Goal: Task Accomplishment & Management: Use online tool/utility

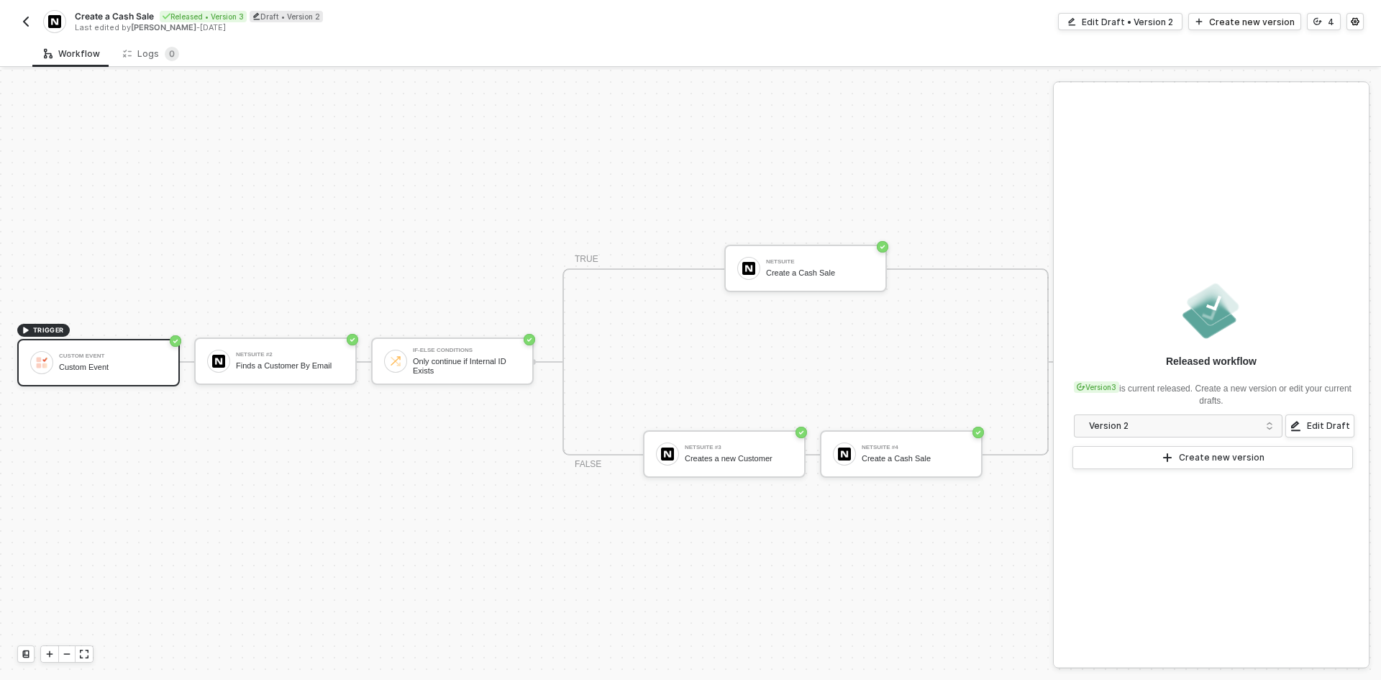
scroll to position [37, 28]
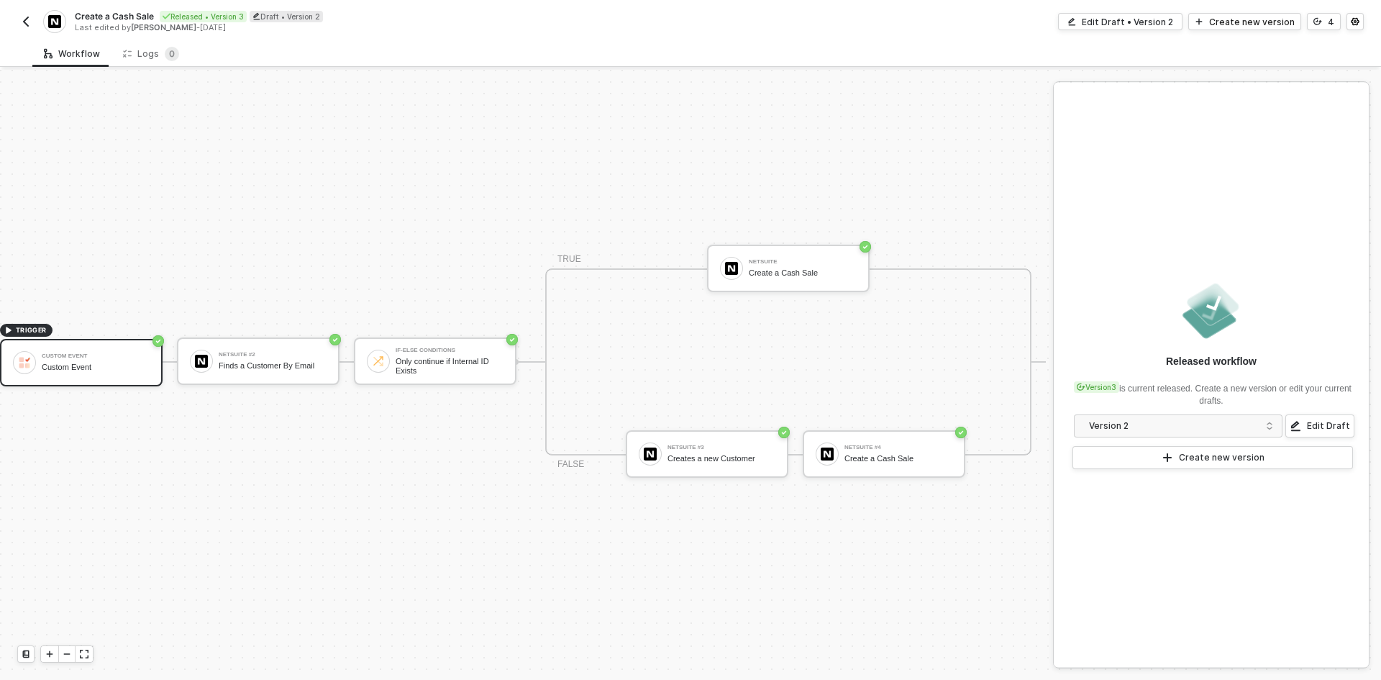
click at [23, 27] on button "button" at bounding box center [25, 21] width 17 height 17
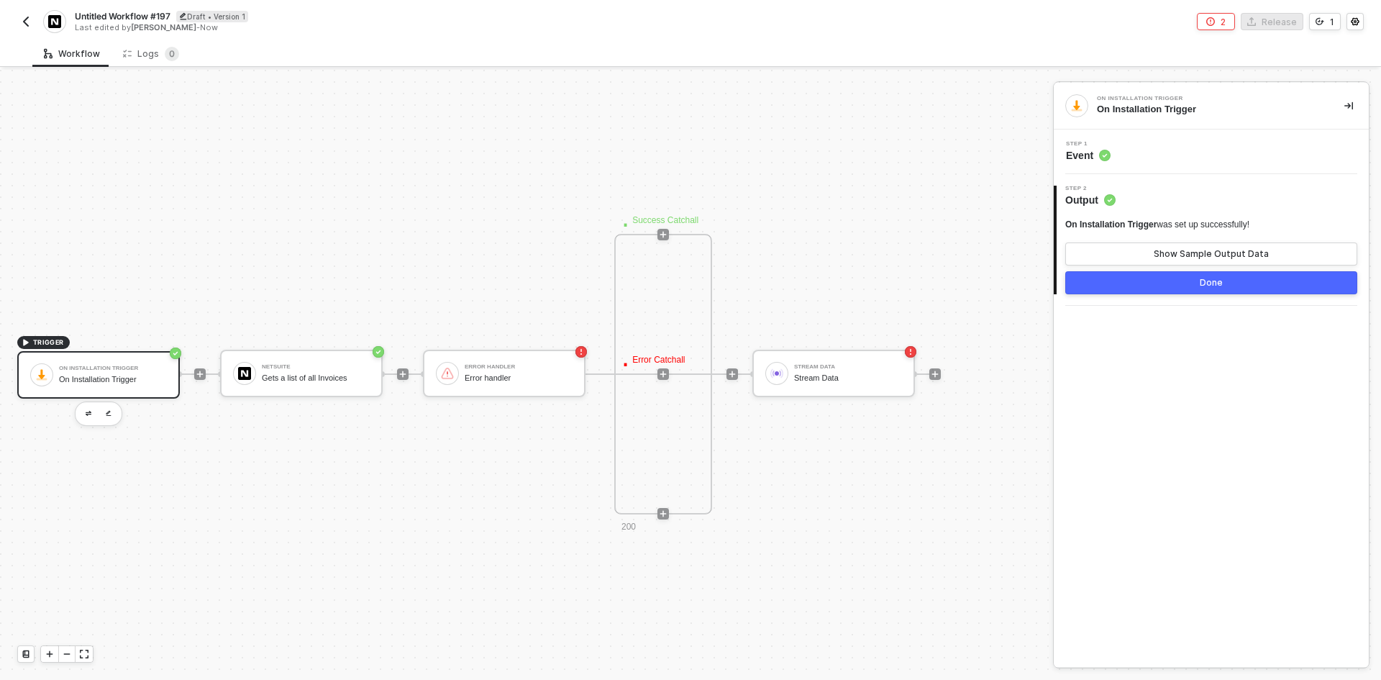
scroll to position [583, 0]
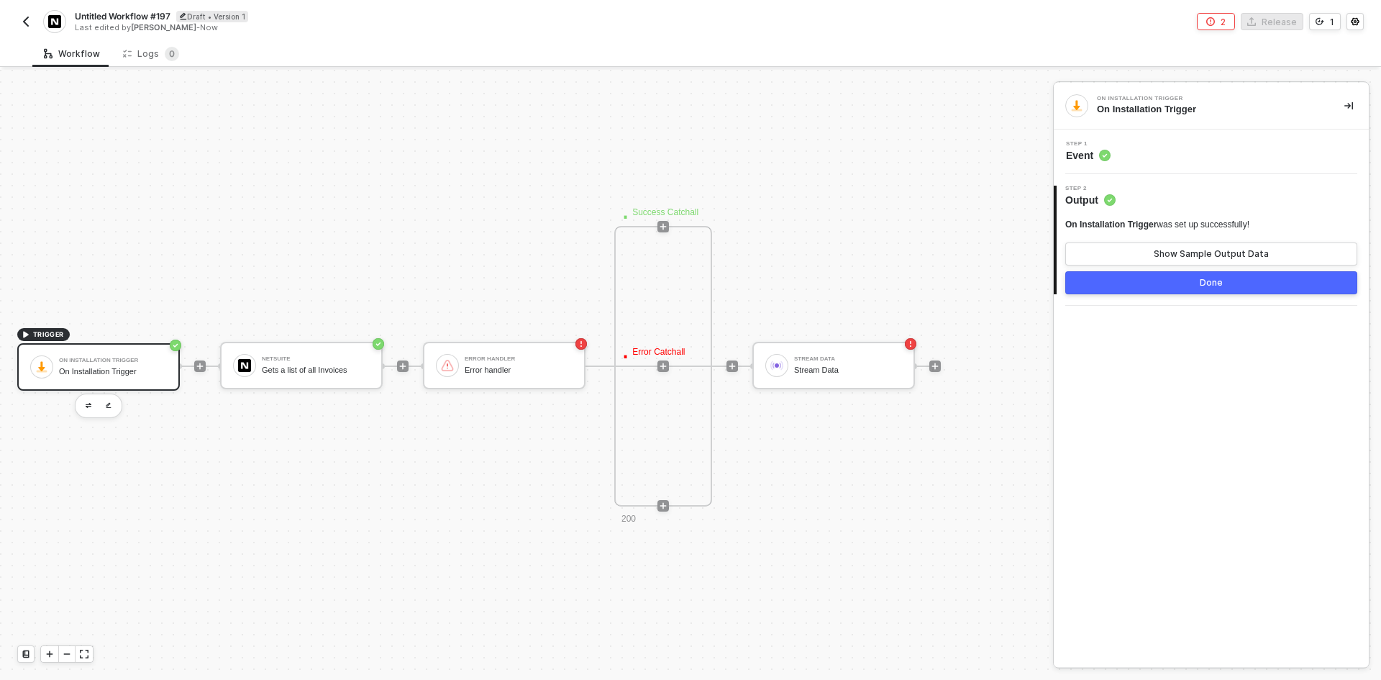
click at [28, 20] on img "button" at bounding box center [26, 22] width 12 height 12
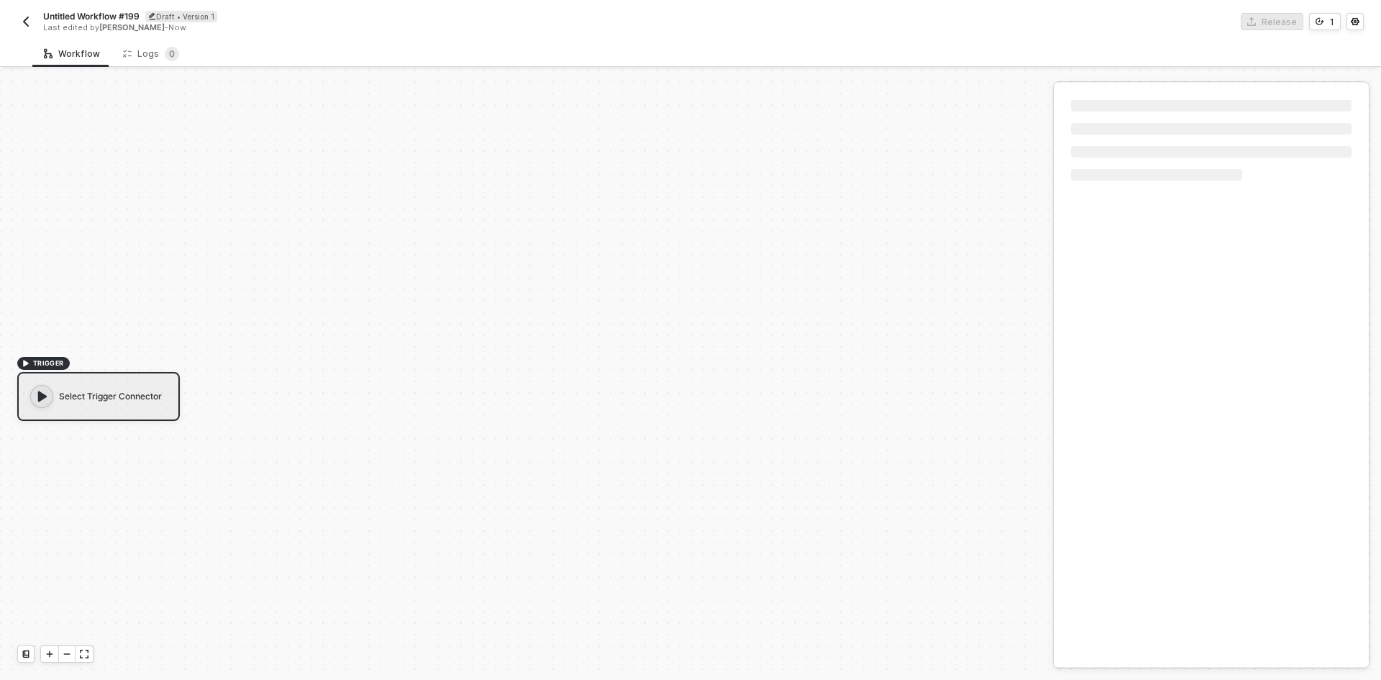
scroll to position [27, 0]
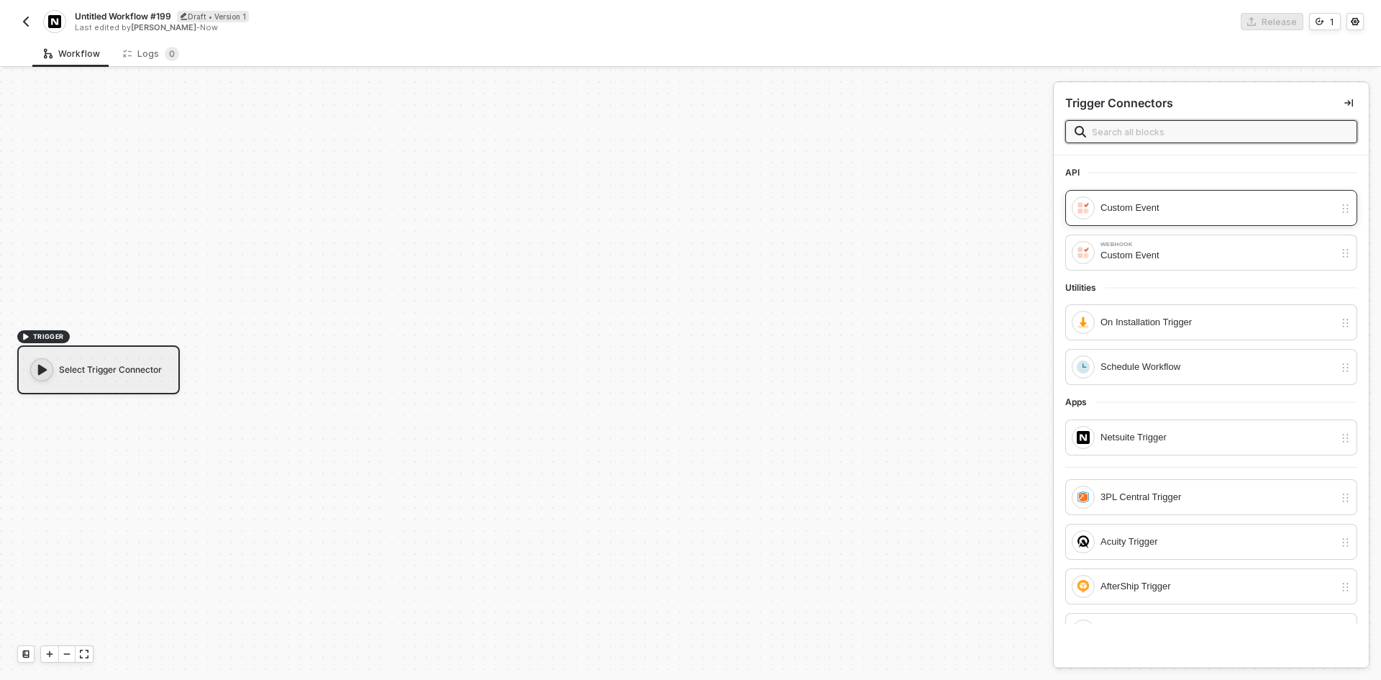
click at [1132, 203] on div "Custom Event" at bounding box center [1218, 208] width 234 height 16
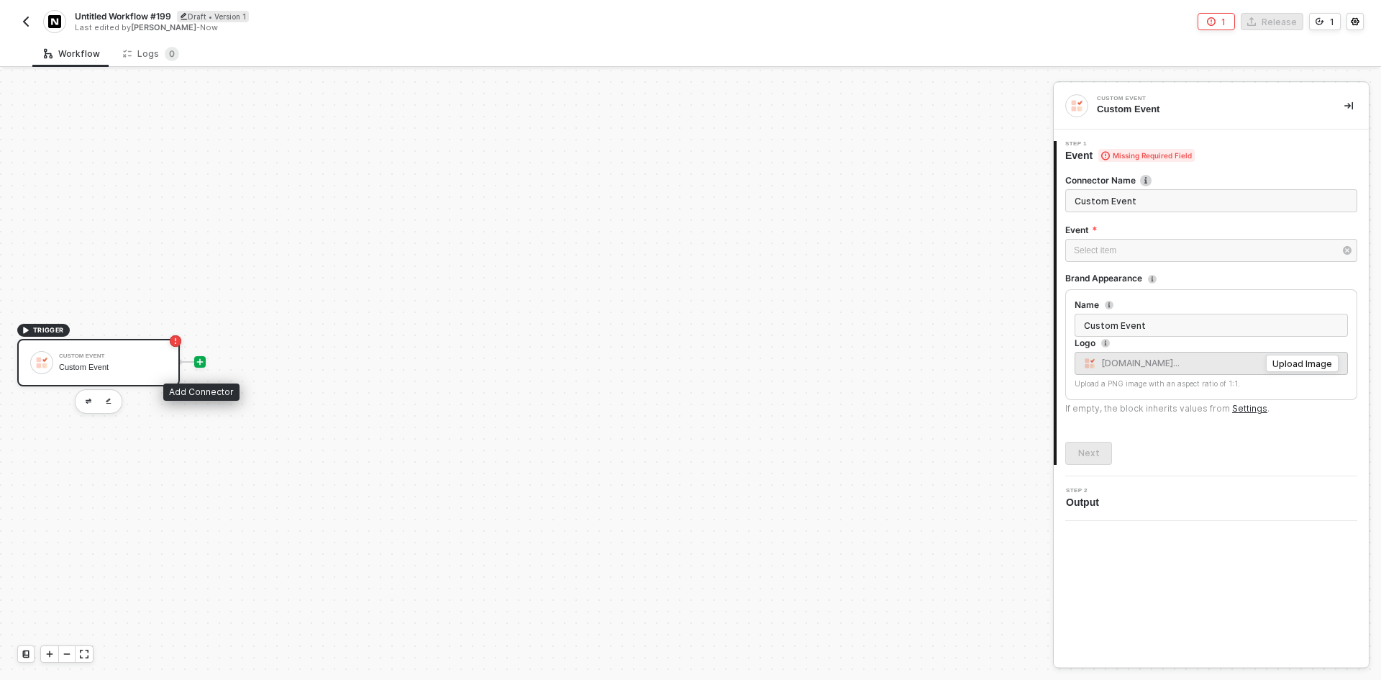
click at [203, 365] on icon "icon-play" at bounding box center [200, 362] width 9 height 9
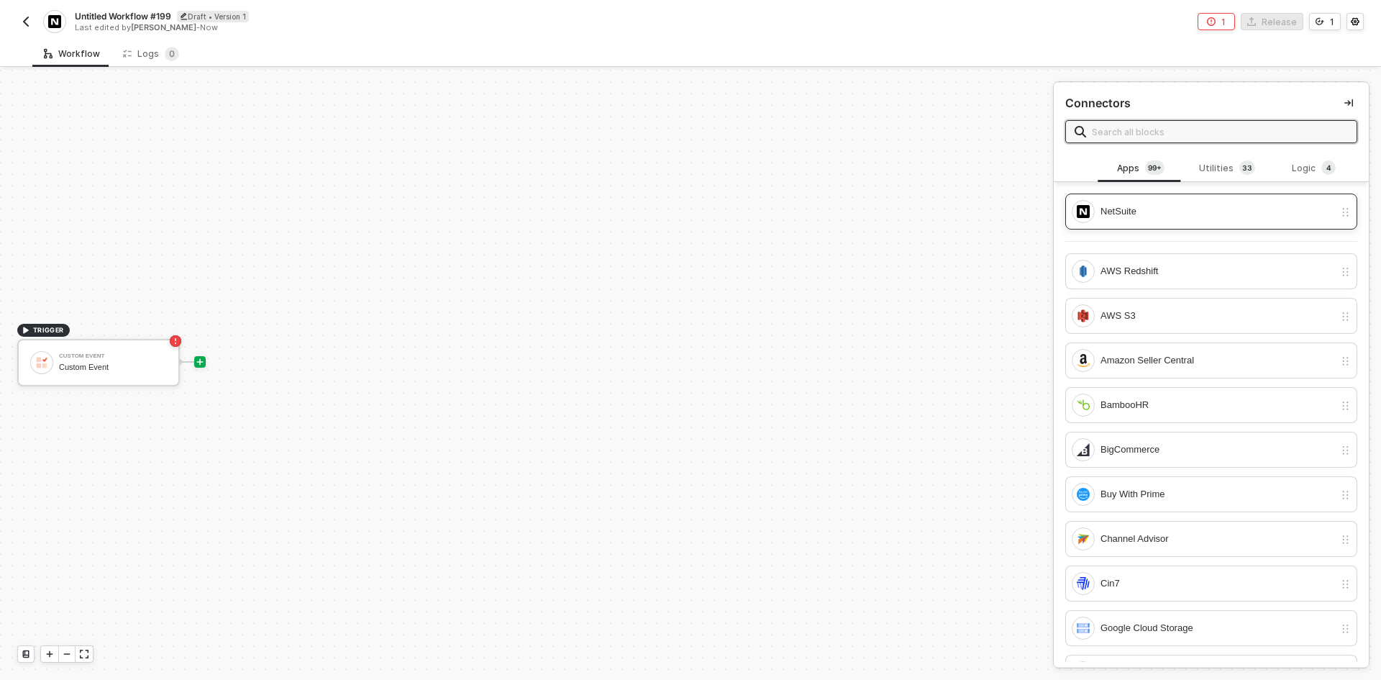
click at [1201, 200] on div "NetSuite" at bounding box center [1203, 211] width 263 height 23
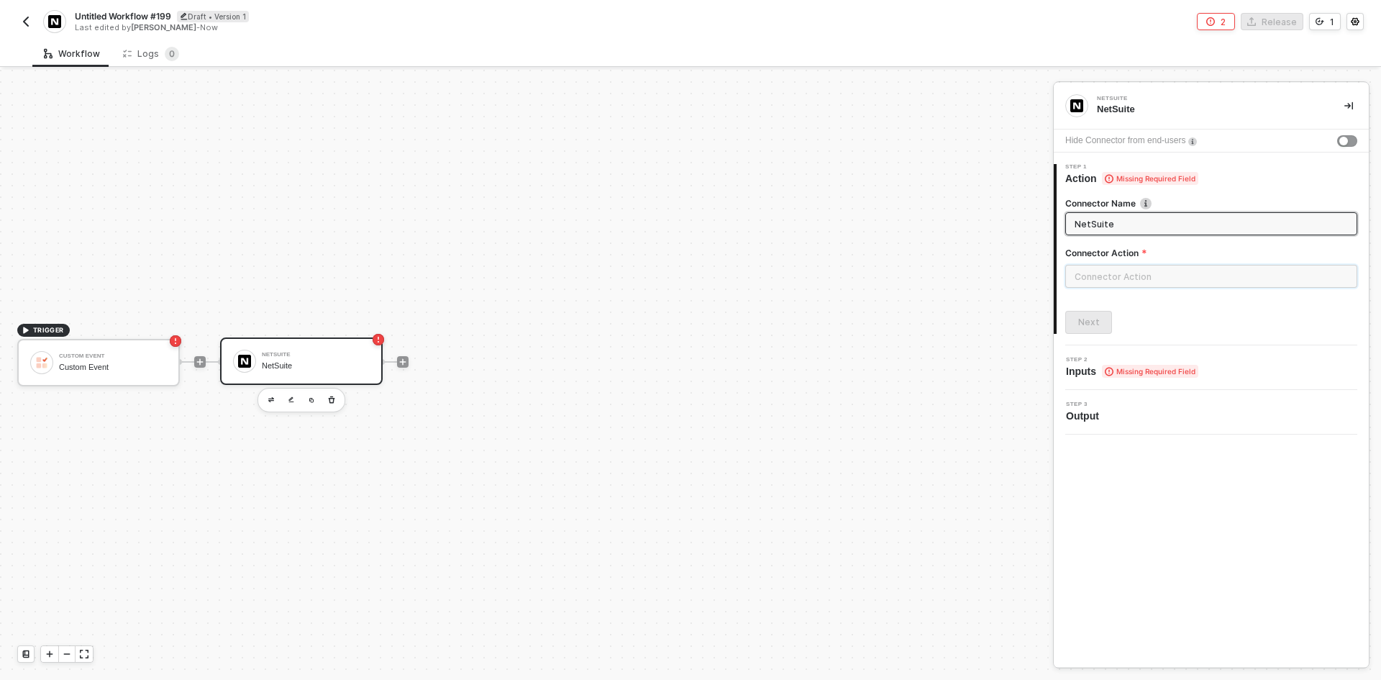
click at [1117, 273] on input "text" at bounding box center [1211, 276] width 292 height 23
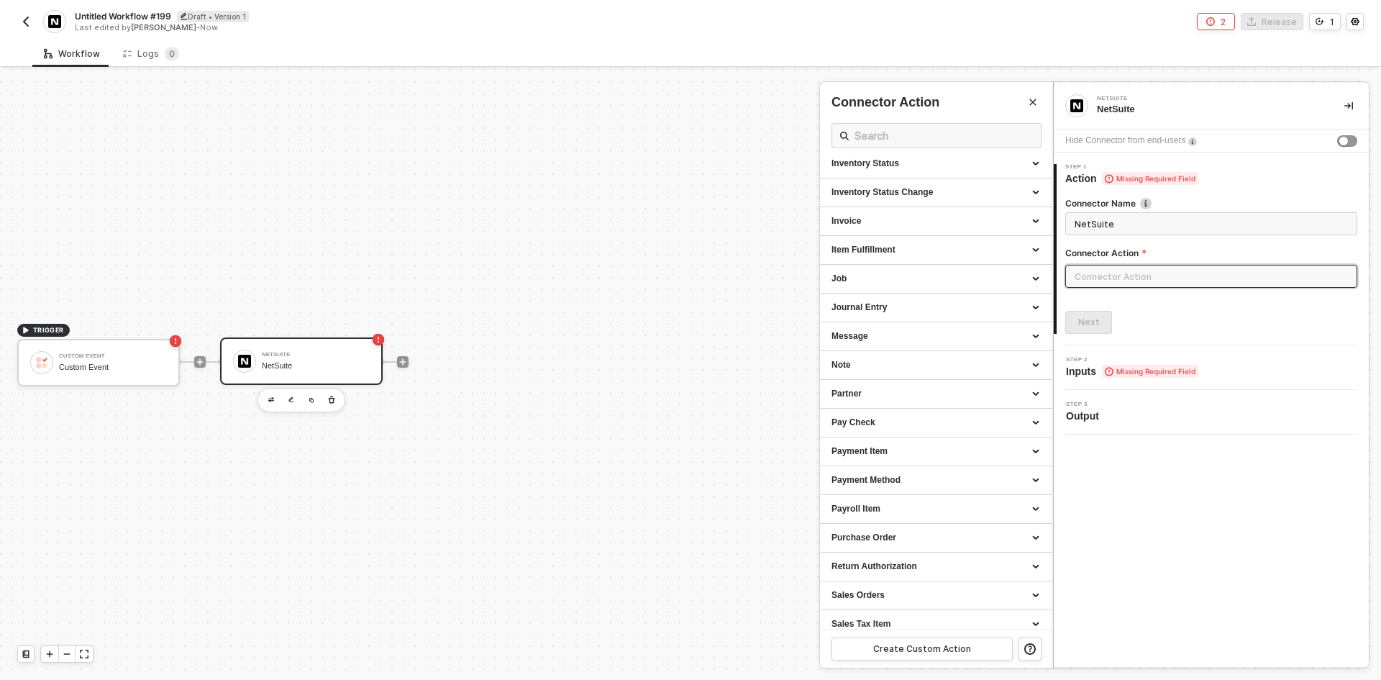
scroll to position [1007, 0]
click at [945, 485] on div "Purchase Order" at bounding box center [936, 490] width 209 height 12
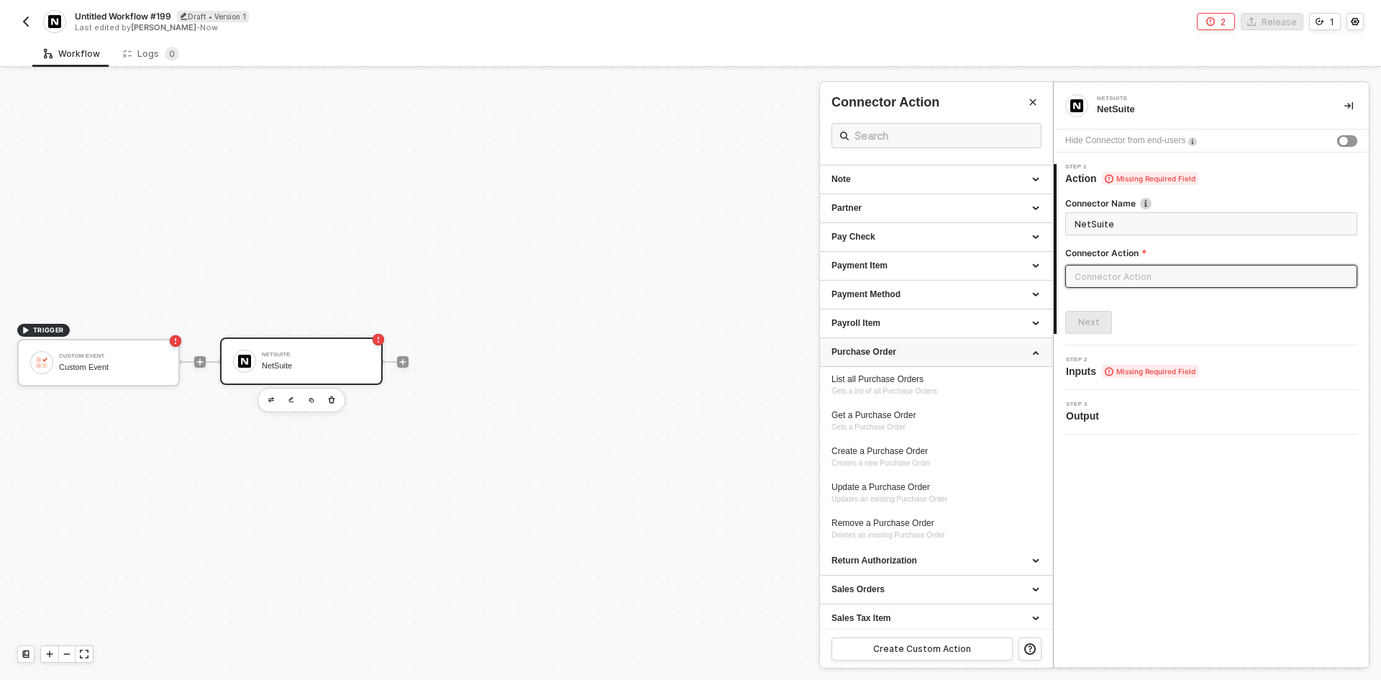
scroll to position [1151, 0]
click at [939, 483] on div "Update a Purchase Order" at bounding box center [936, 481] width 209 height 12
type input "Updates an existing Purchase Order"
type input "Purchase Order - Update a Purchase Order"
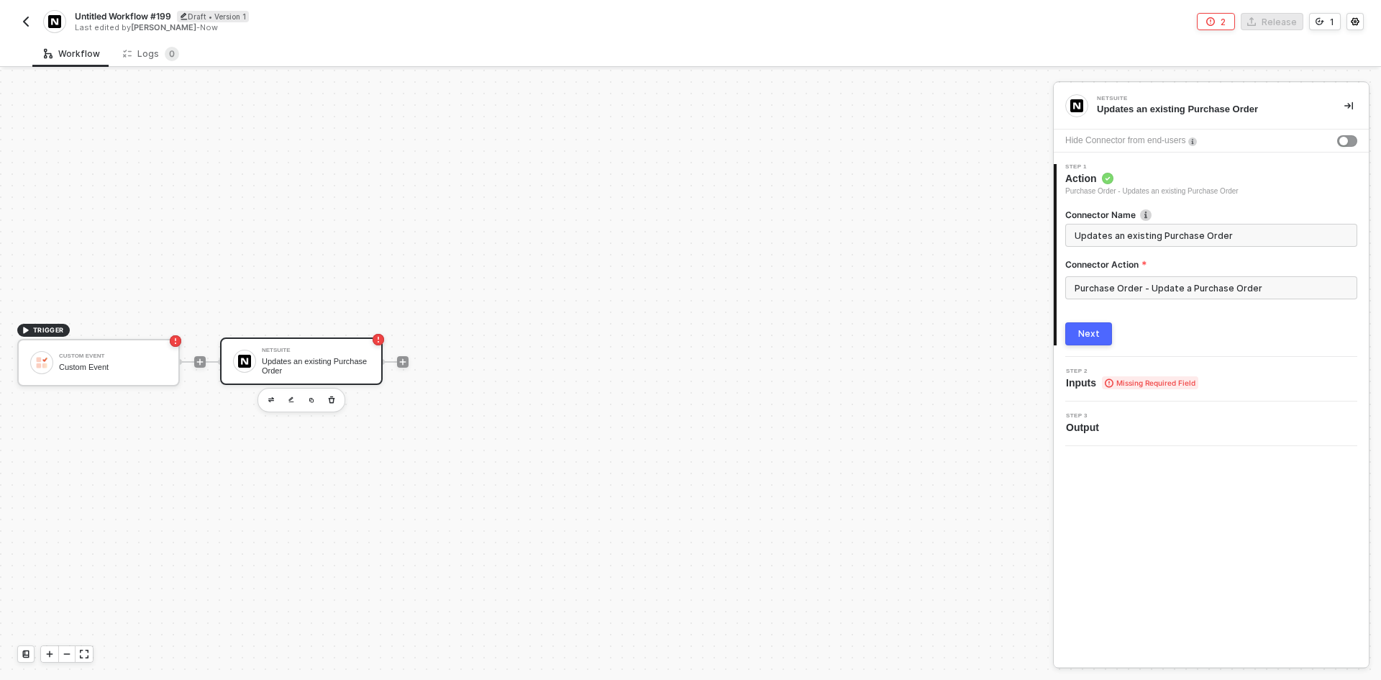
click at [1078, 332] on button "Next" at bounding box center [1088, 333] width 47 height 23
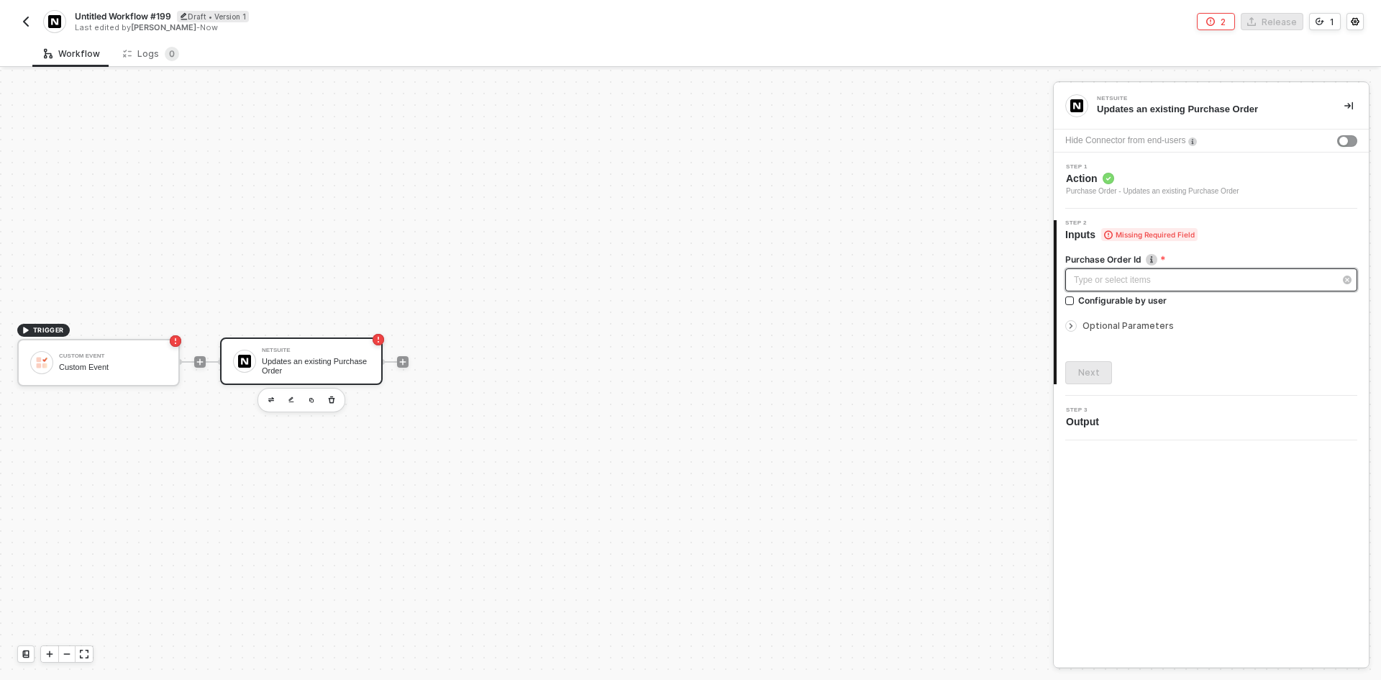
click at [1110, 280] on div "Type or select items ﻿" at bounding box center [1204, 280] width 260 height 14
click at [1108, 322] on span "Optional Parameters" at bounding box center [1128, 325] width 91 height 11
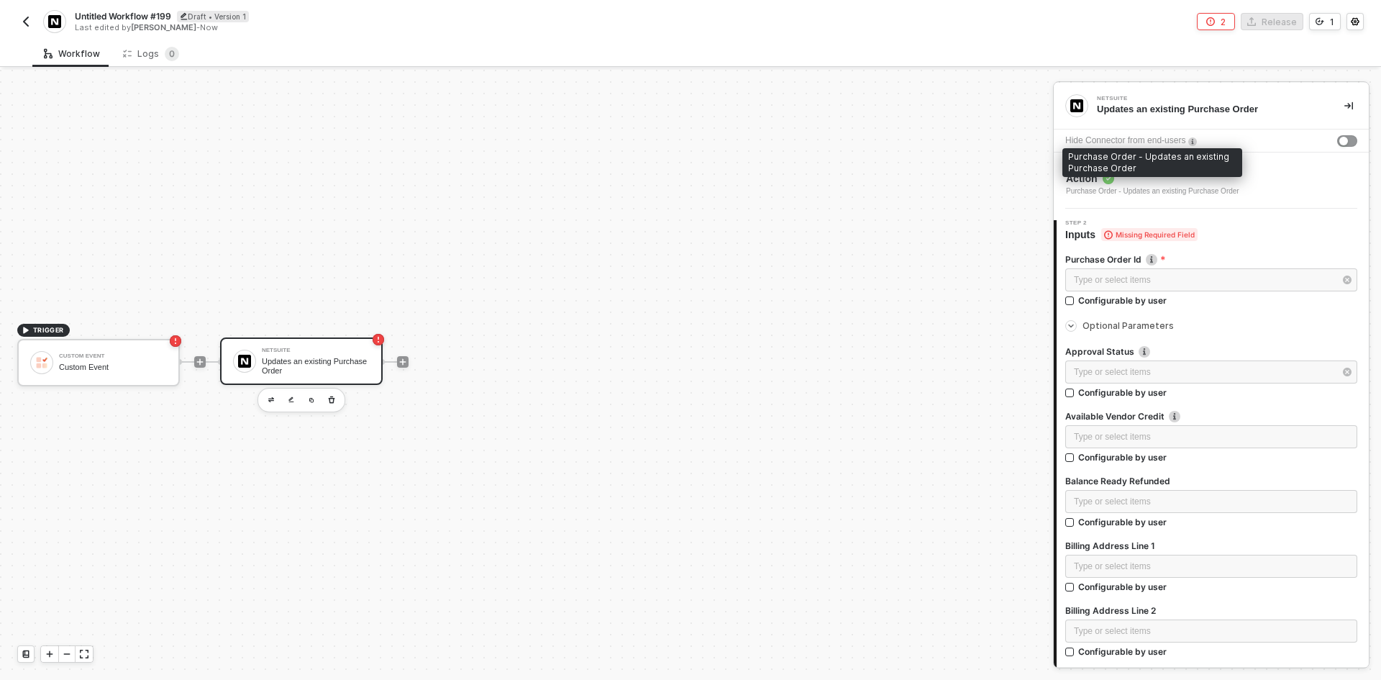
click at [1164, 191] on div "Purchase Order - Updates an existing Purchase Order" at bounding box center [1152, 192] width 173 height 12
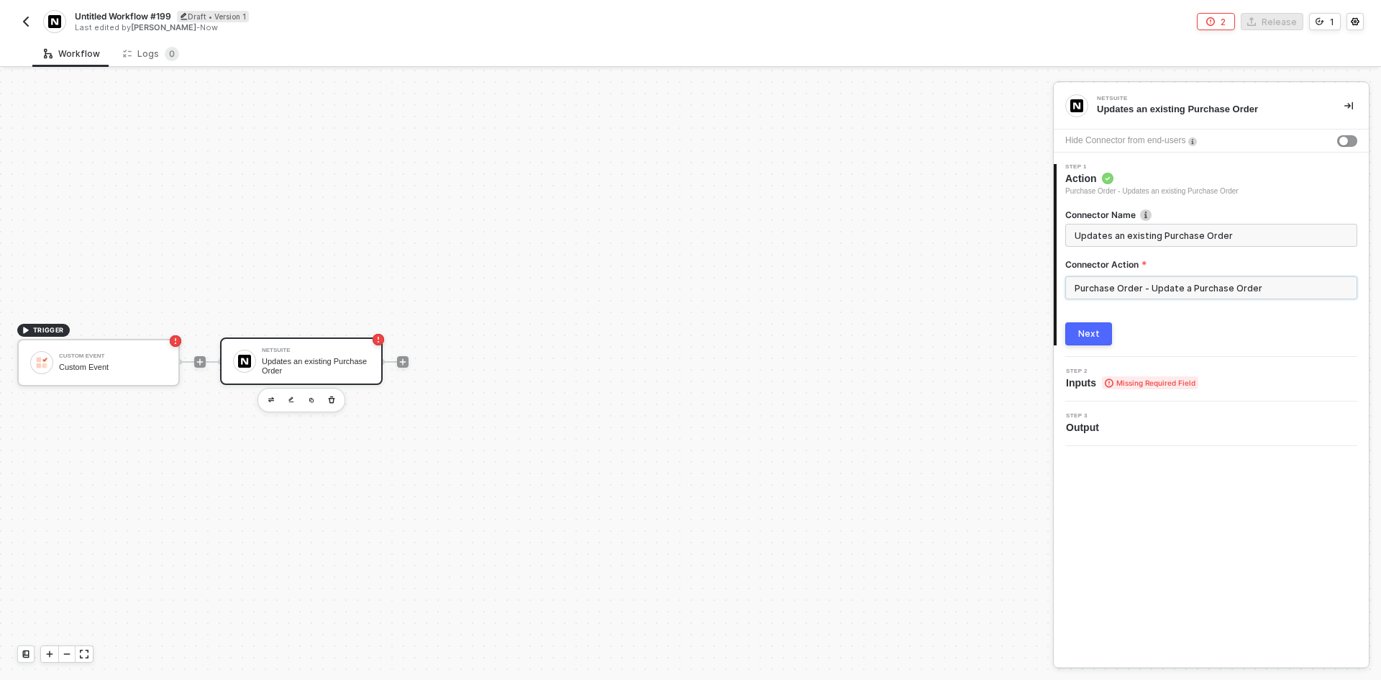
click at [1128, 280] on input "Purchase Order - Update a Purchase Order" at bounding box center [1211, 287] width 292 height 23
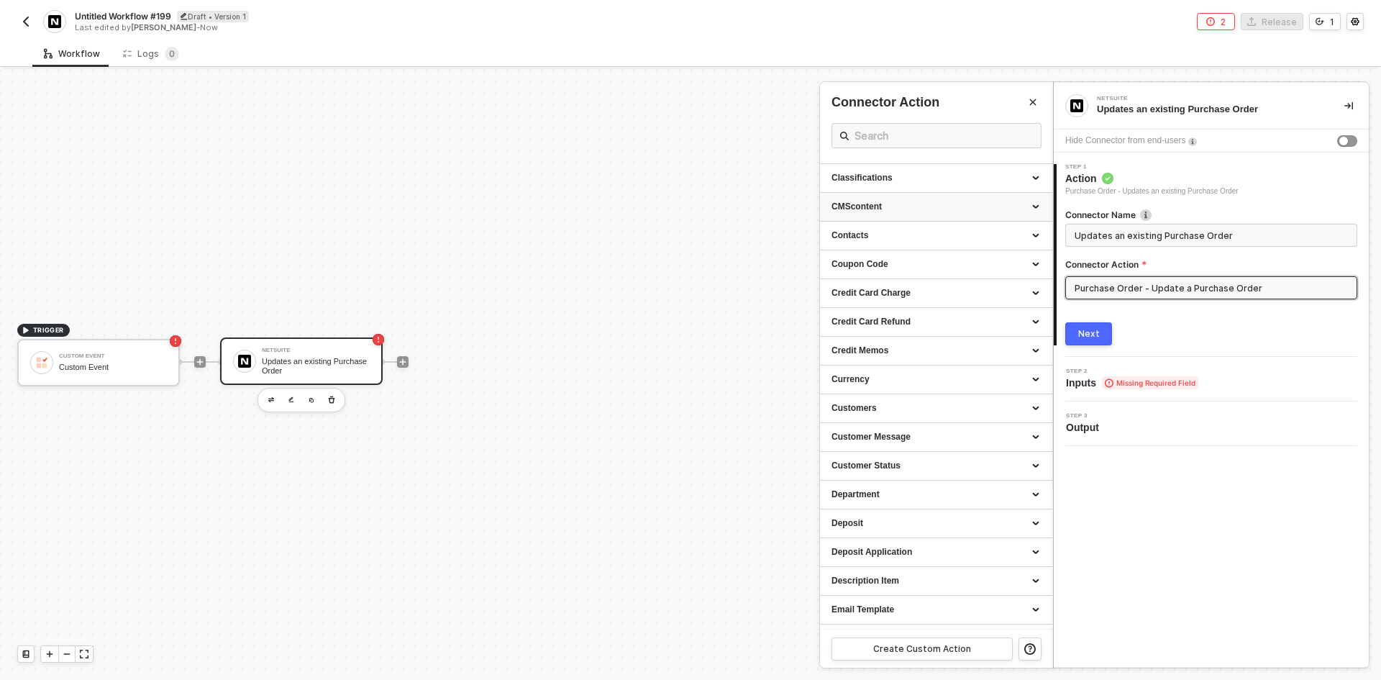
scroll to position [144, 0]
click at [669, 542] on div at bounding box center [690, 375] width 1381 height 610
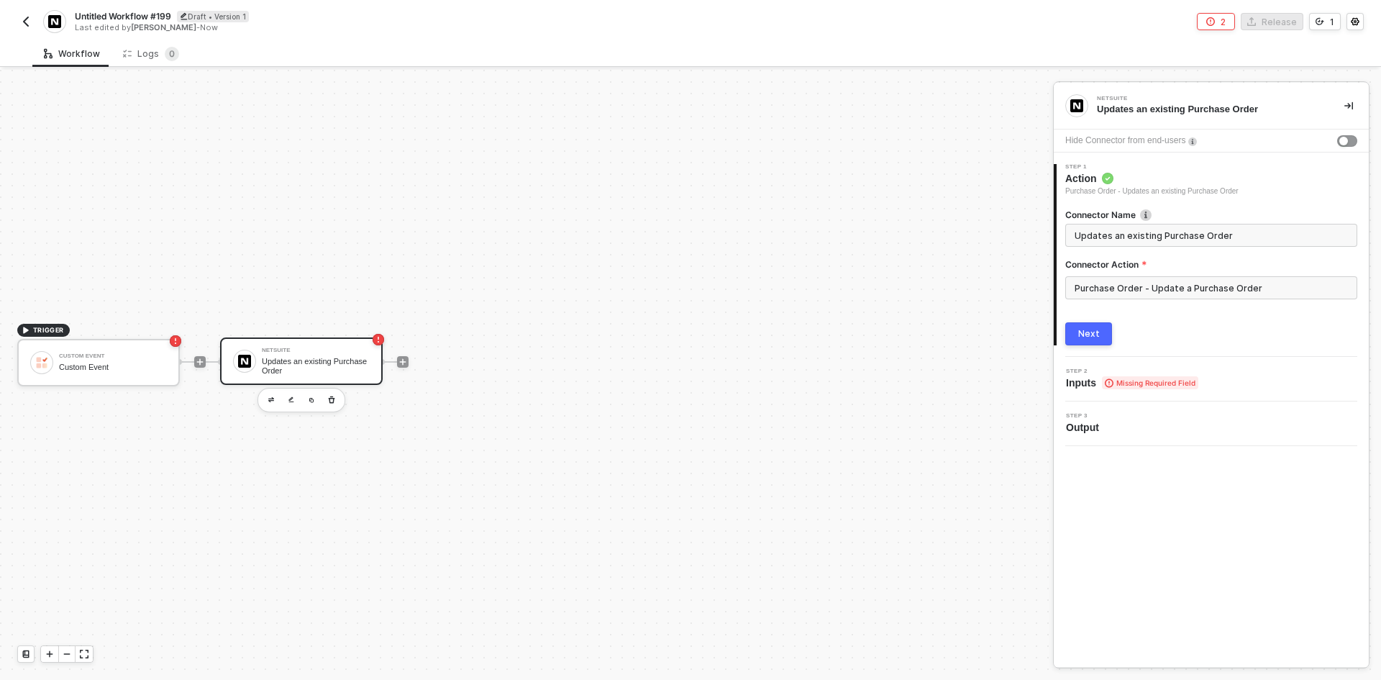
click at [1222, 373] on div "Step 2 Inputs Missing Required Field" at bounding box center [1212, 379] width 311 height 22
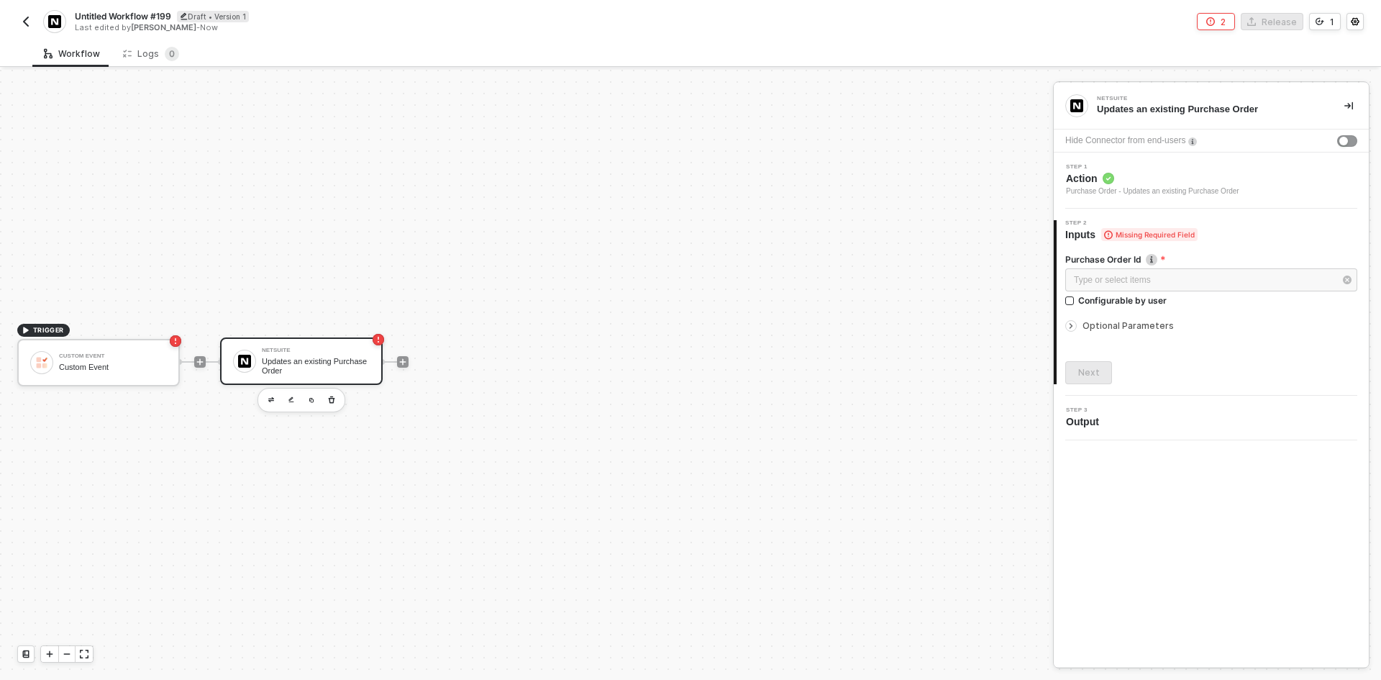
click at [1147, 324] on span "Optional Parameters" at bounding box center [1128, 325] width 91 height 11
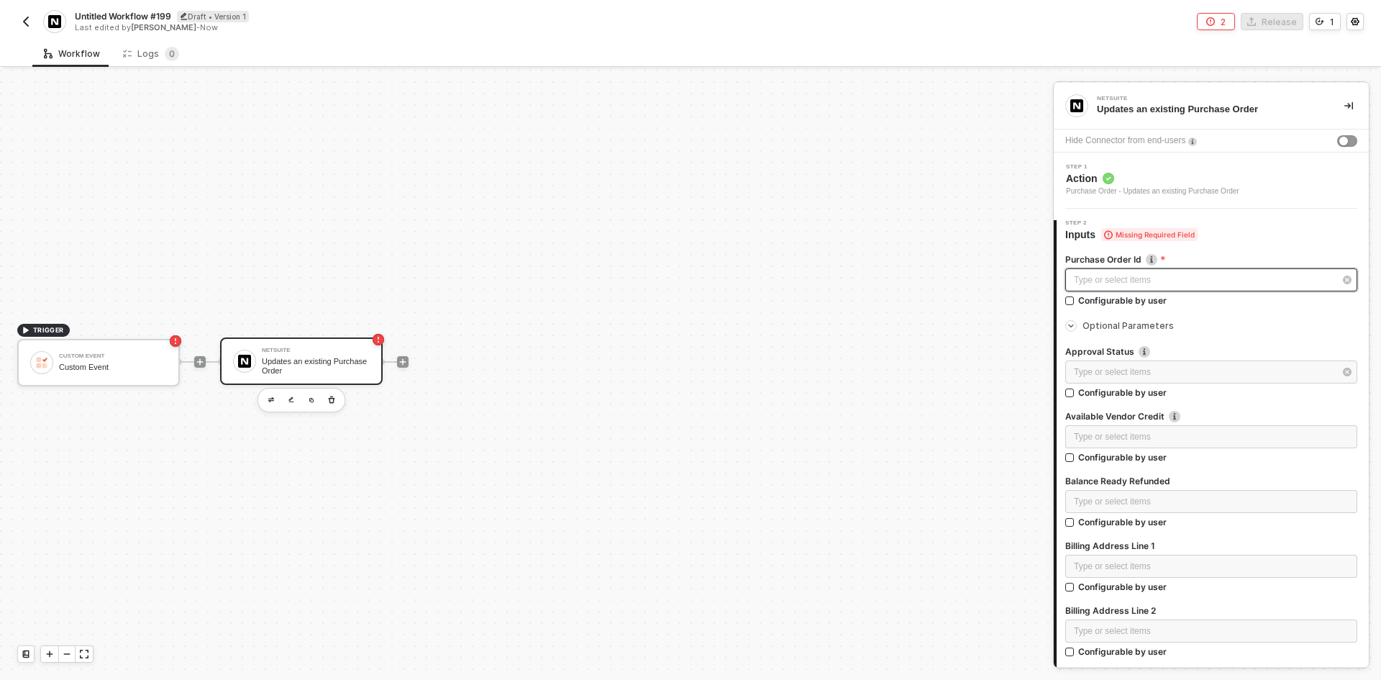
click at [1204, 285] on div "Type or select items ﻿" at bounding box center [1204, 280] width 260 height 14
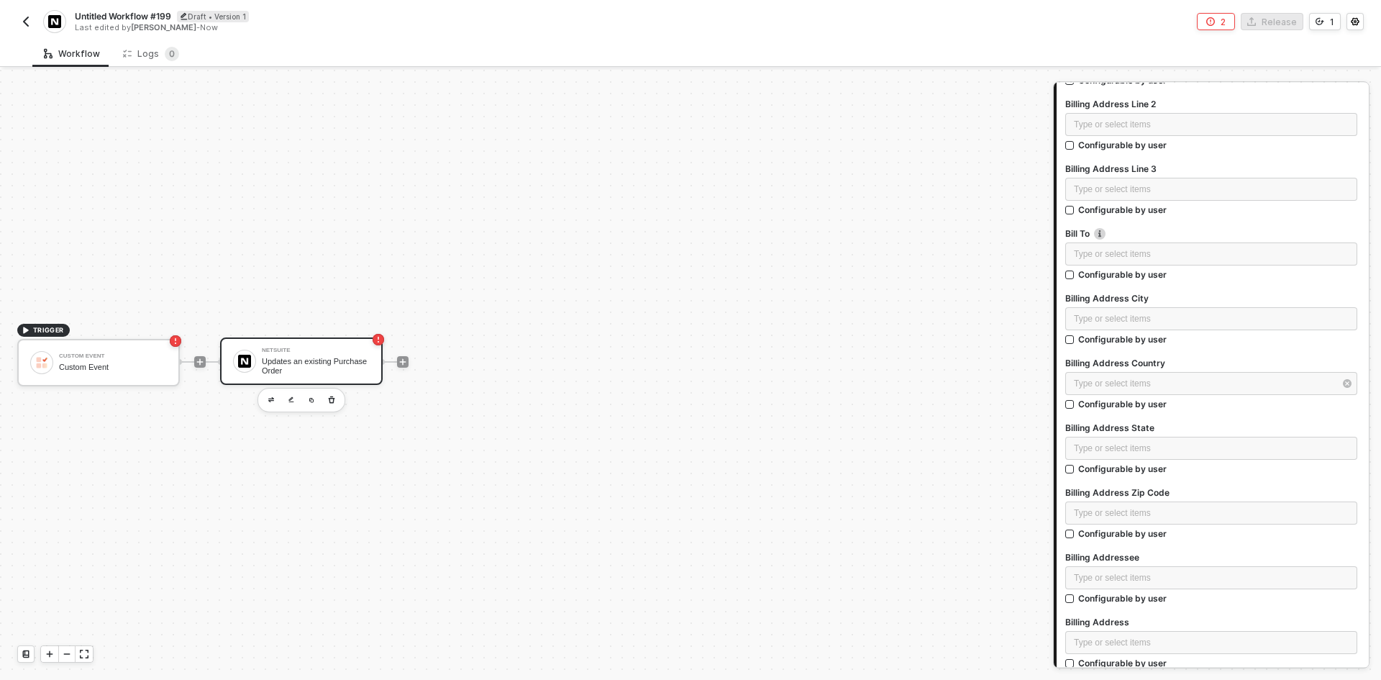
scroll to position [0, 0]
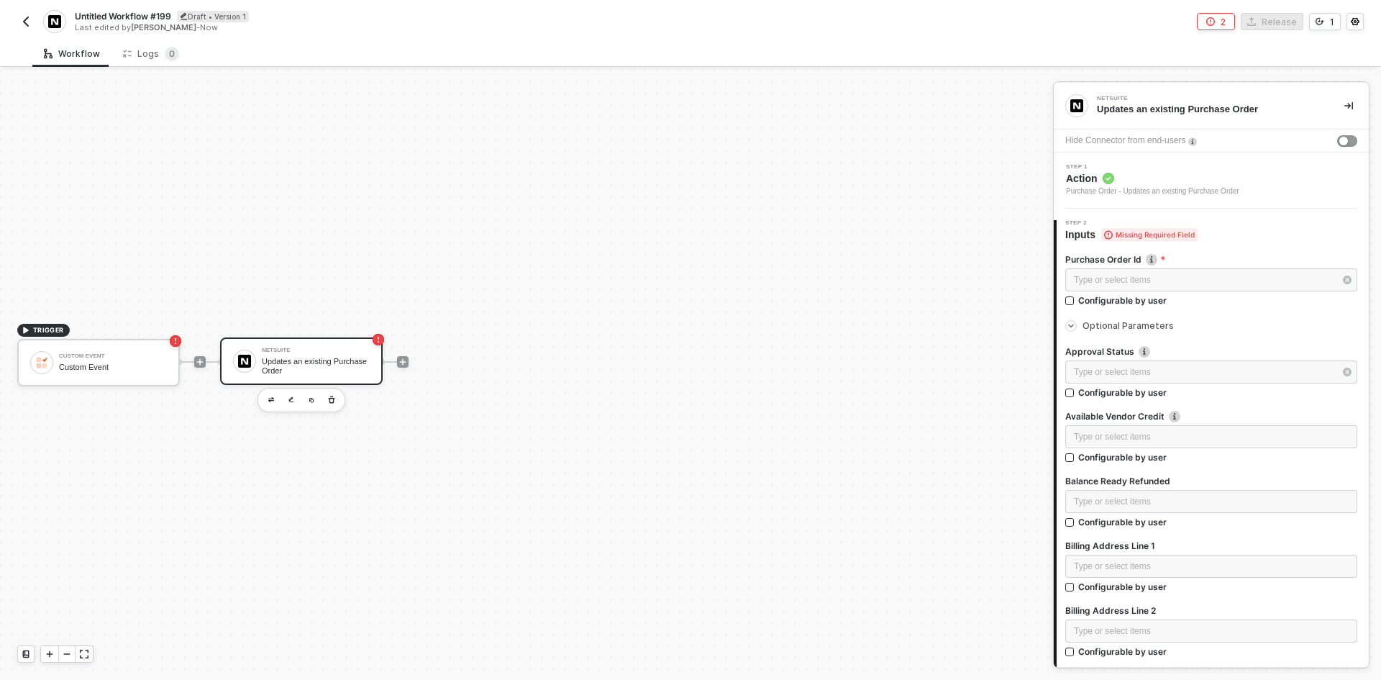
click at [1255, 188] on div "Step 1 Action Purchase Order - Updates an existing Purchase Order" at bounding box center [1212, 180] width 311 height 33
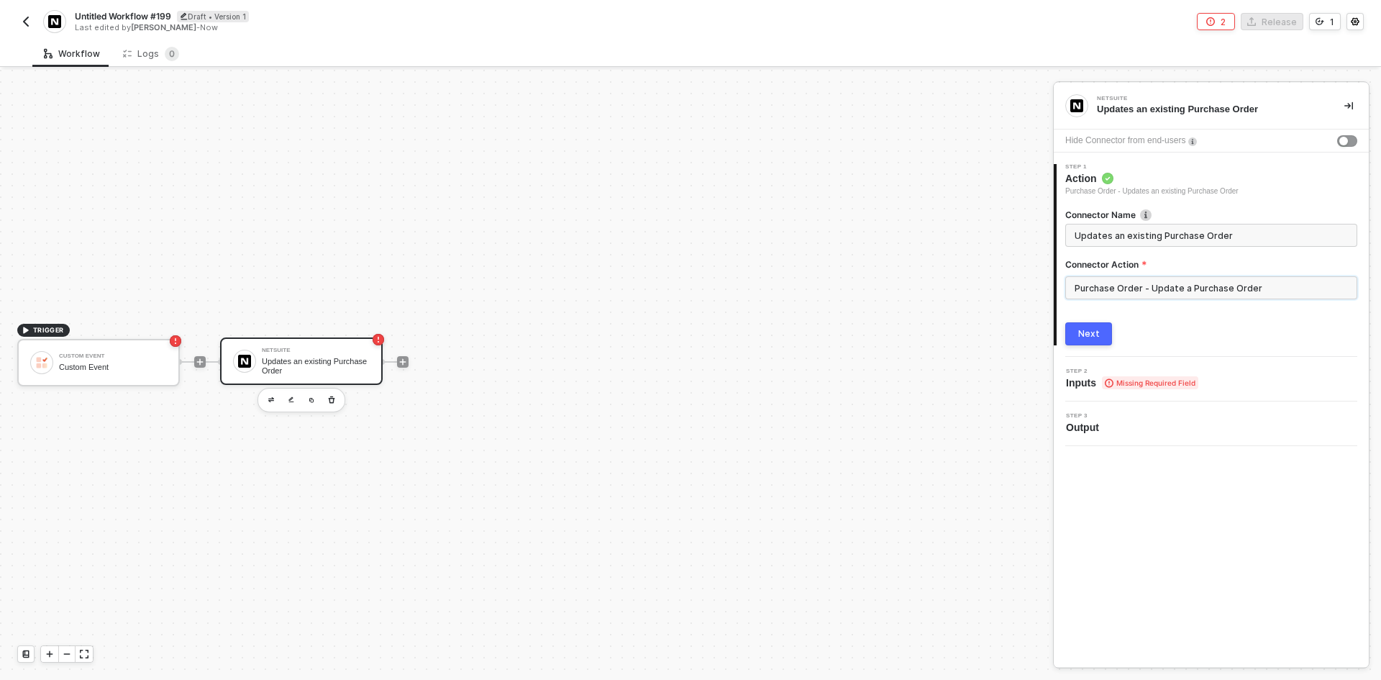
click at [1203, 284] on input "Purchase Order - Update a Purchase Order" at bounding box center [1211, 287] width 292 height 23
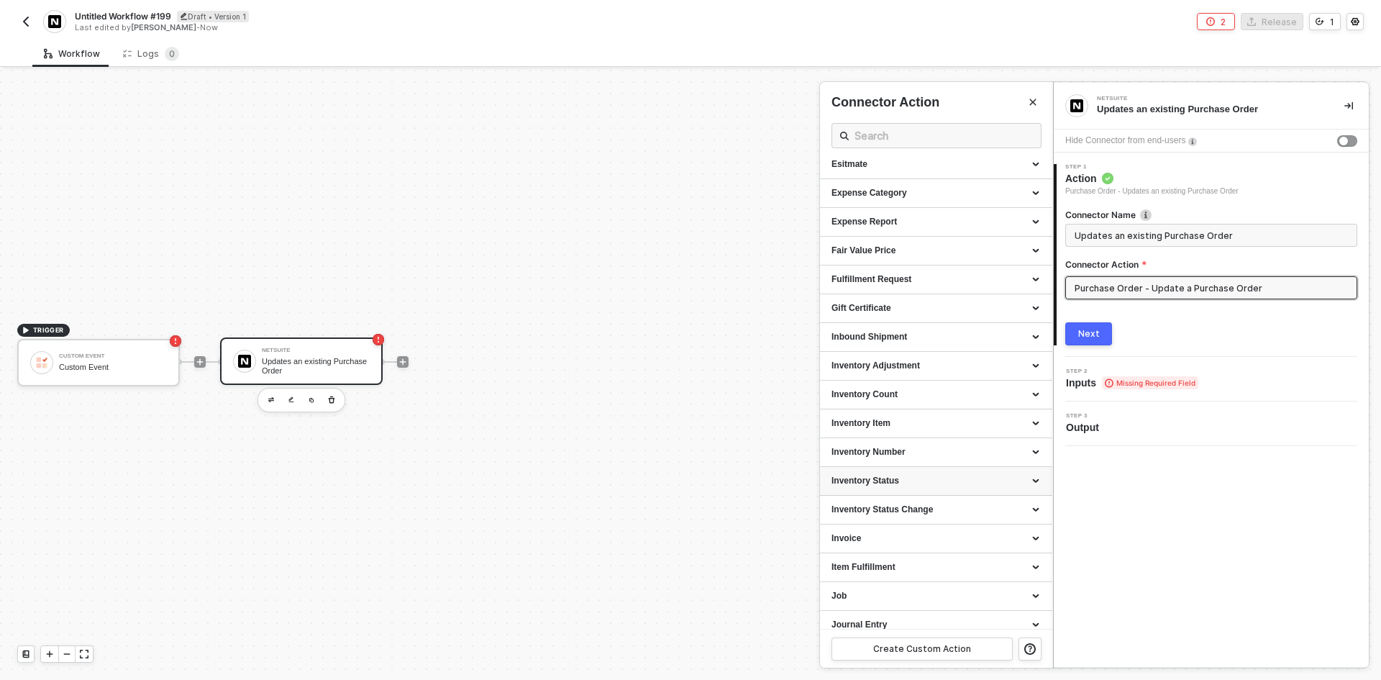
scroll to position [647, 0]
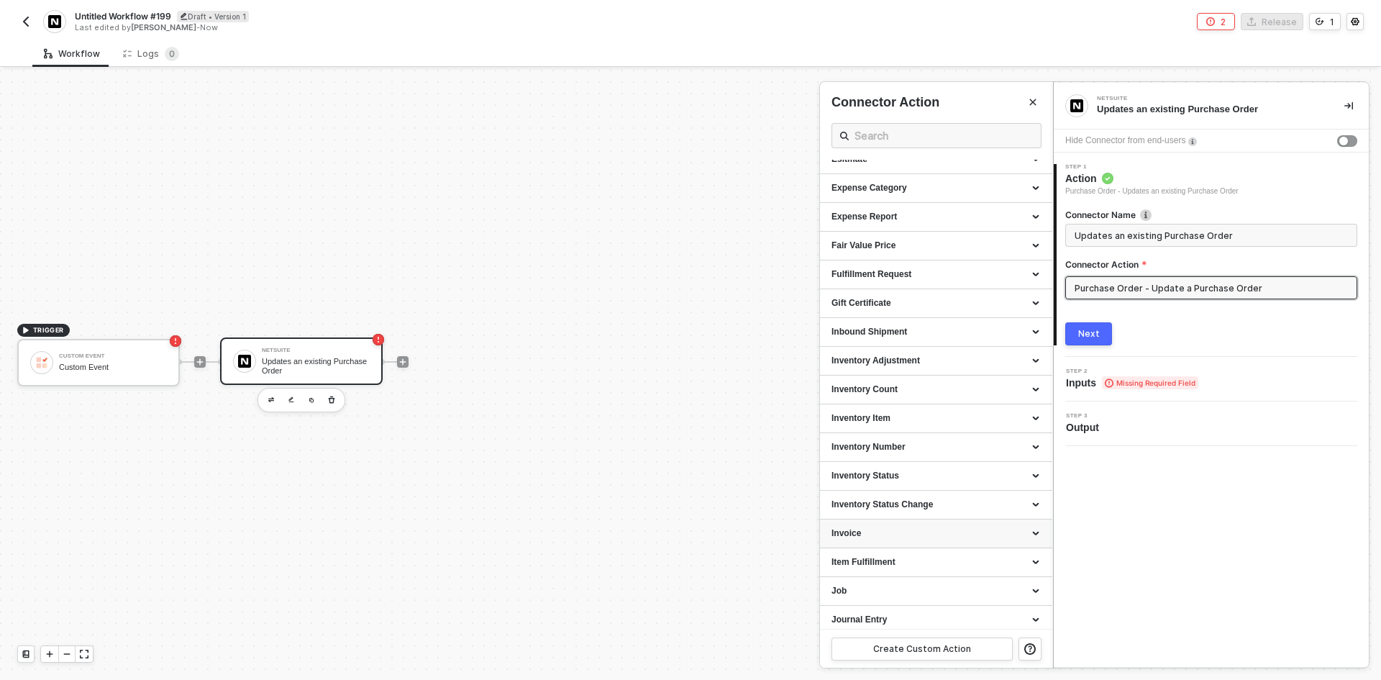
click at [906, 527] on div "Invoice" at bounding box center [936, 533] width 209 height 12
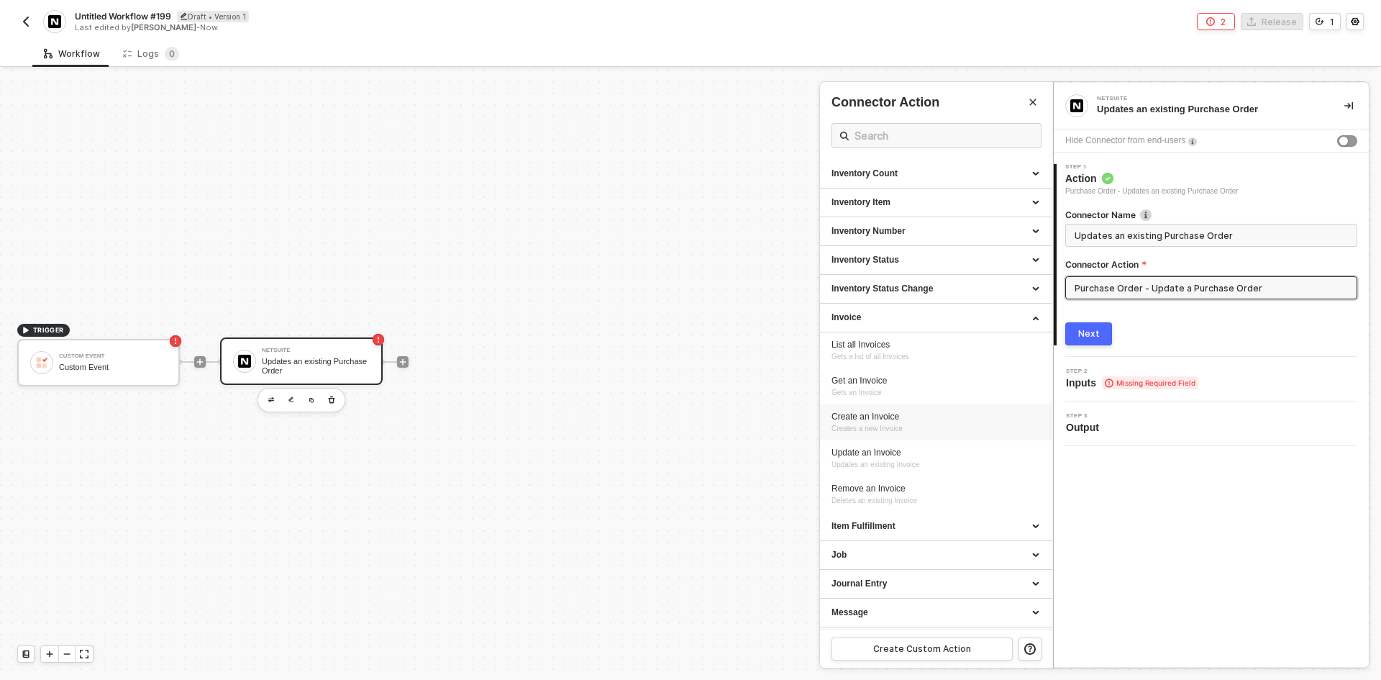
click at [906, 412] on div "Create an Invoice" at bounding box center [936, 417] width 209 height 12
type input "Creates a new Invoice"
type input "Invoice - Create an Invoice"
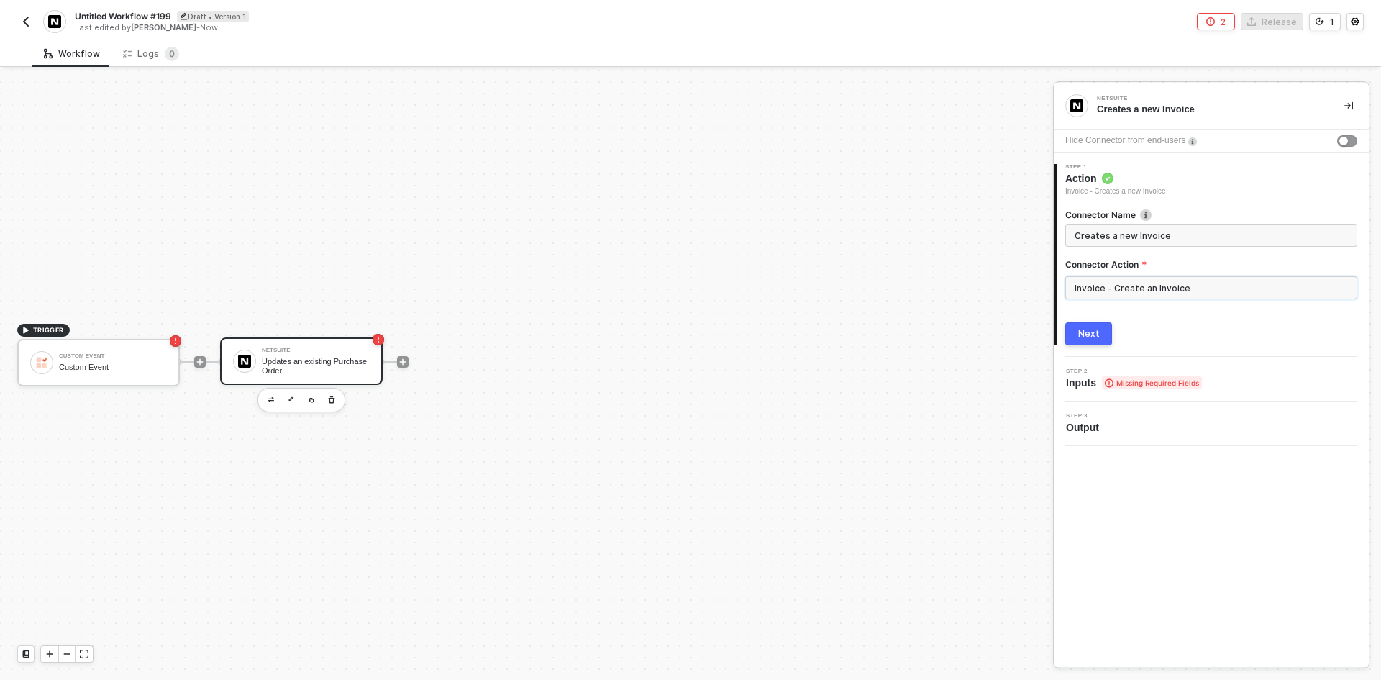
click at [1120, 281] on input "Invoice - Create an Invoice" at bounding box center [1211, 287] width 292 height 23
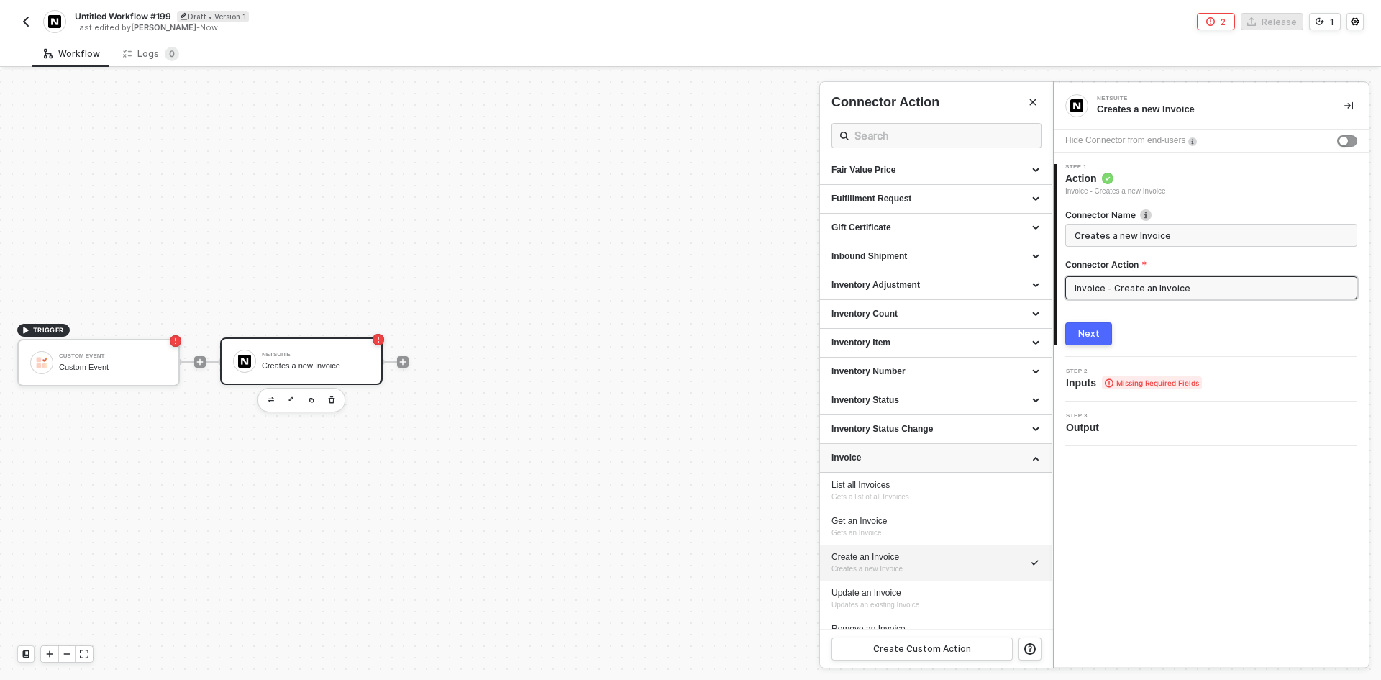
scroll to position [791, 0]
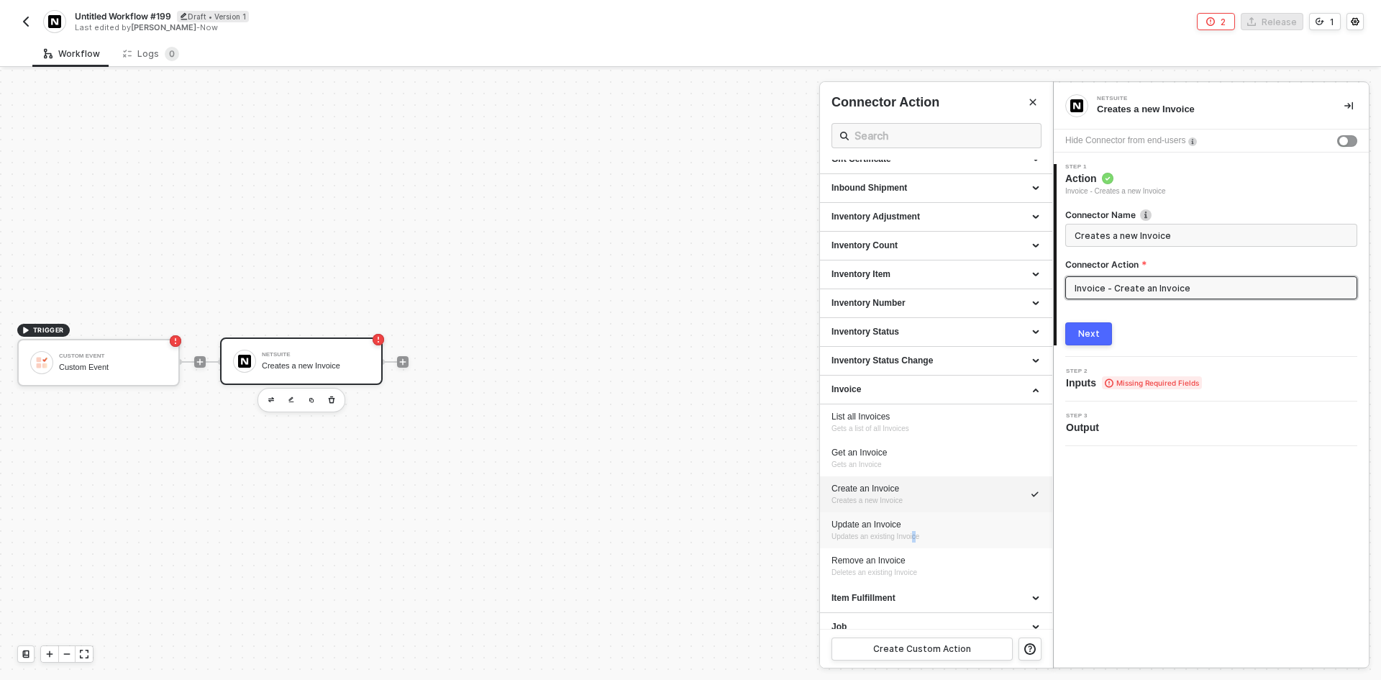
click at [916, 536] on span "Updates an existing Invoice" at bounding box center [876, 536] width 88 height 8
type input "Updates an existing Invoice"
type input "Invoice - Update an Invoice"
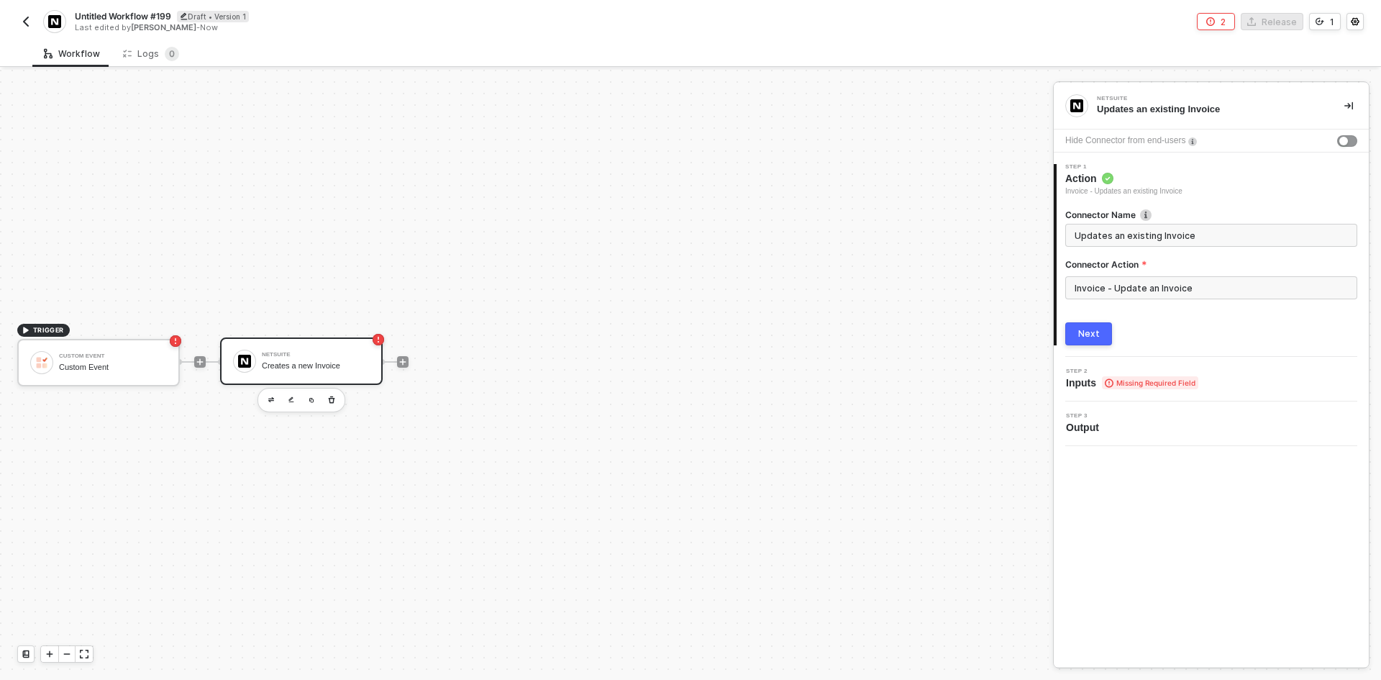
click at [1076, 329] on button "Next" at bounding box center [1088, 333] width 47 height 23
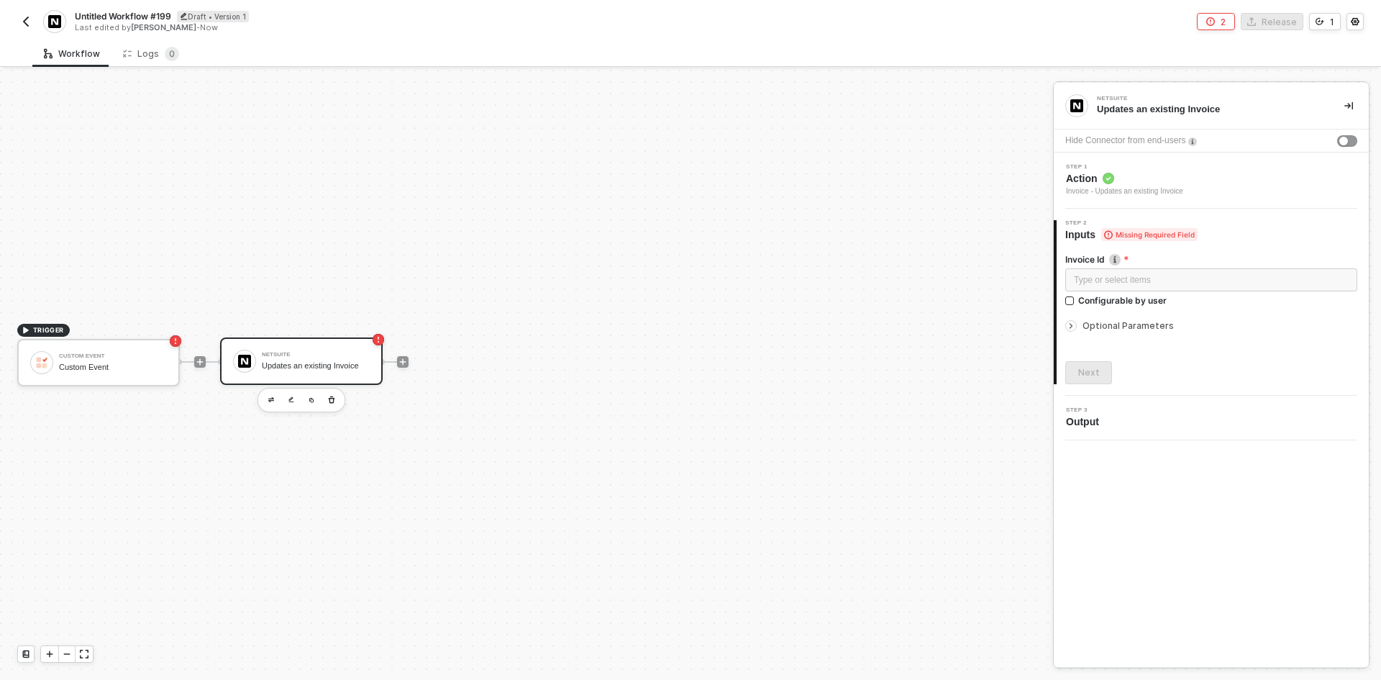
drag, startPoint x: 1129, startPoint y: 330, endPoint x: 1121, endPoint y: 329, distance: 8.7
click at [1132, 329] on span "Optional Parameters" at bounding box center [1128, 325] width 91 height 11
click at [1121, 329] on span "Optional Parameters" at bounding box center [1128, 325] width 91 height 11
click at [1106, 326] on span "Optional Parameters" at bounding box center [1128, 325] width 91 height 11
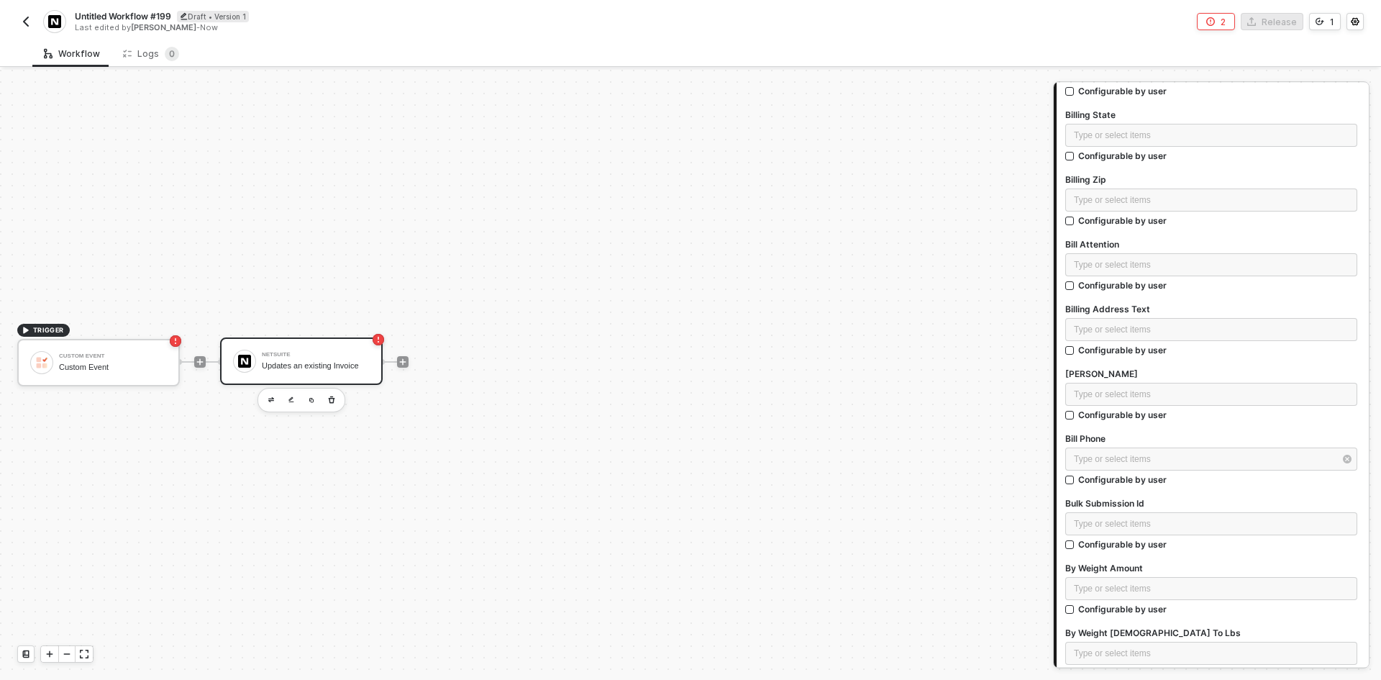
scroll to position [1726, 0]
click at [137, 369] on div "Custom Event" at bounding box center [113, 367] width 108 height 9
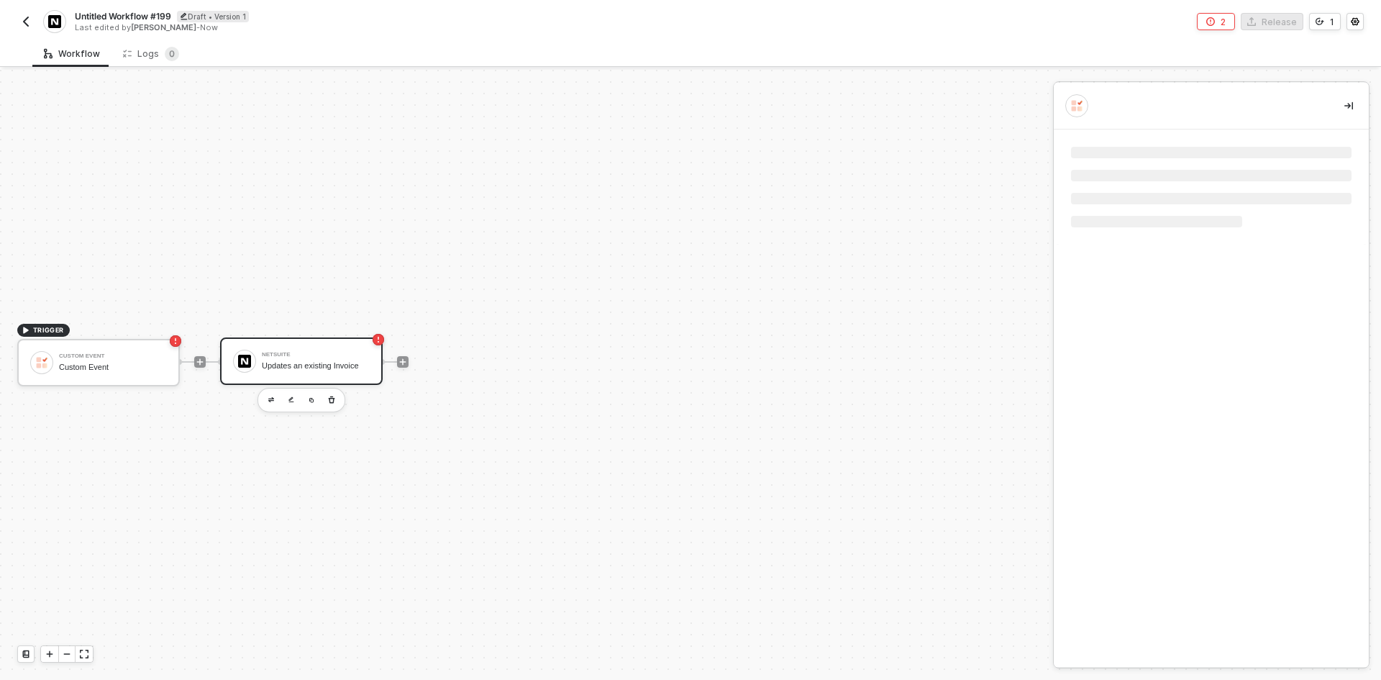
scroll to position [0, 0]
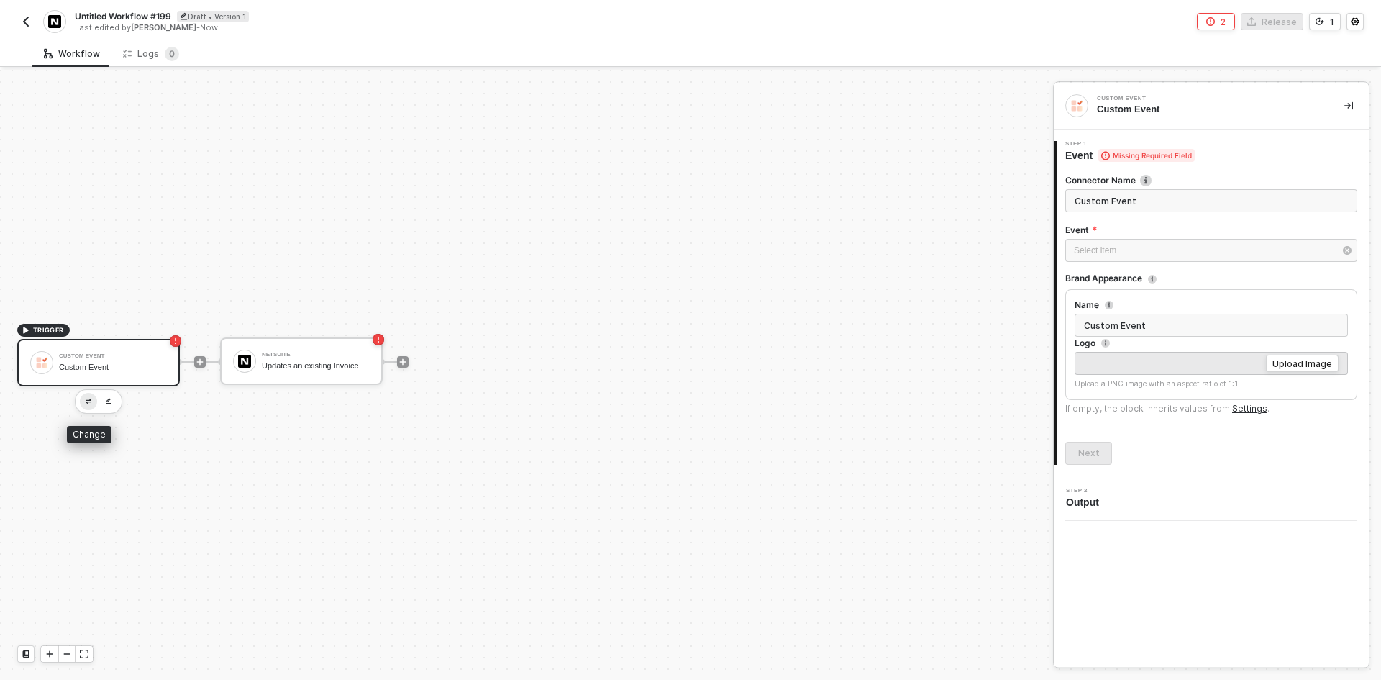
click at [83, 399] on button "button" at bounding box center [88, 401] width 17 height 17
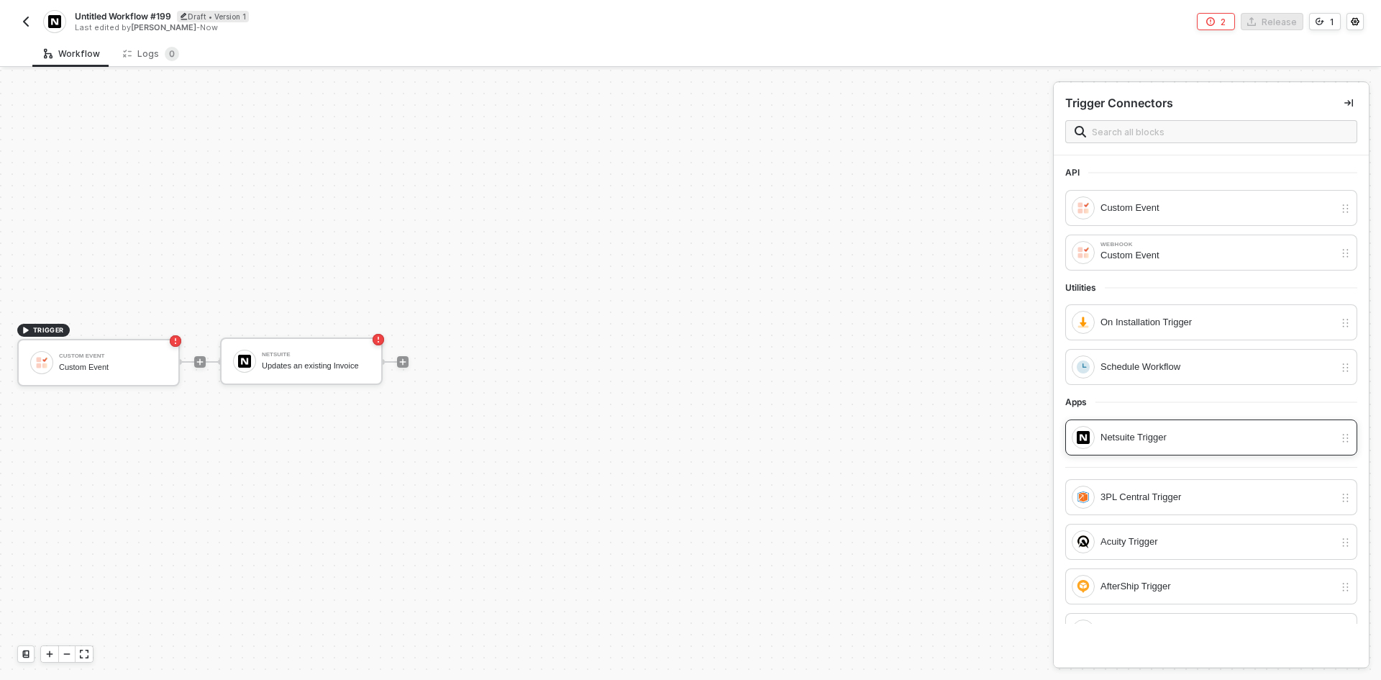
click at [1143, 445] on div "Netsuite Trigger" at bounding box center [1203, 437] width 263 height 23
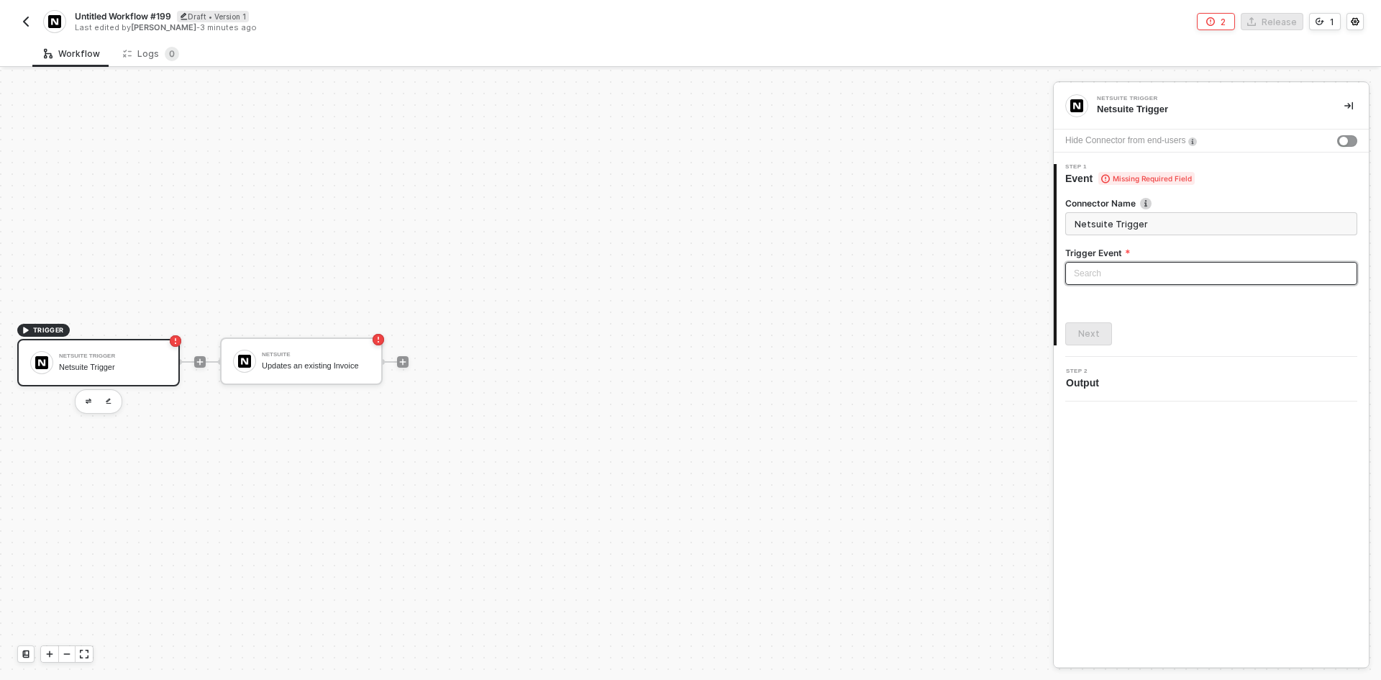
click at [1143, 280] on input "search" at bounding box center [1211, 274] width 275 height 22
click at [25, 24] on img "button" at bounding box center [26, 22] width 12 height 12
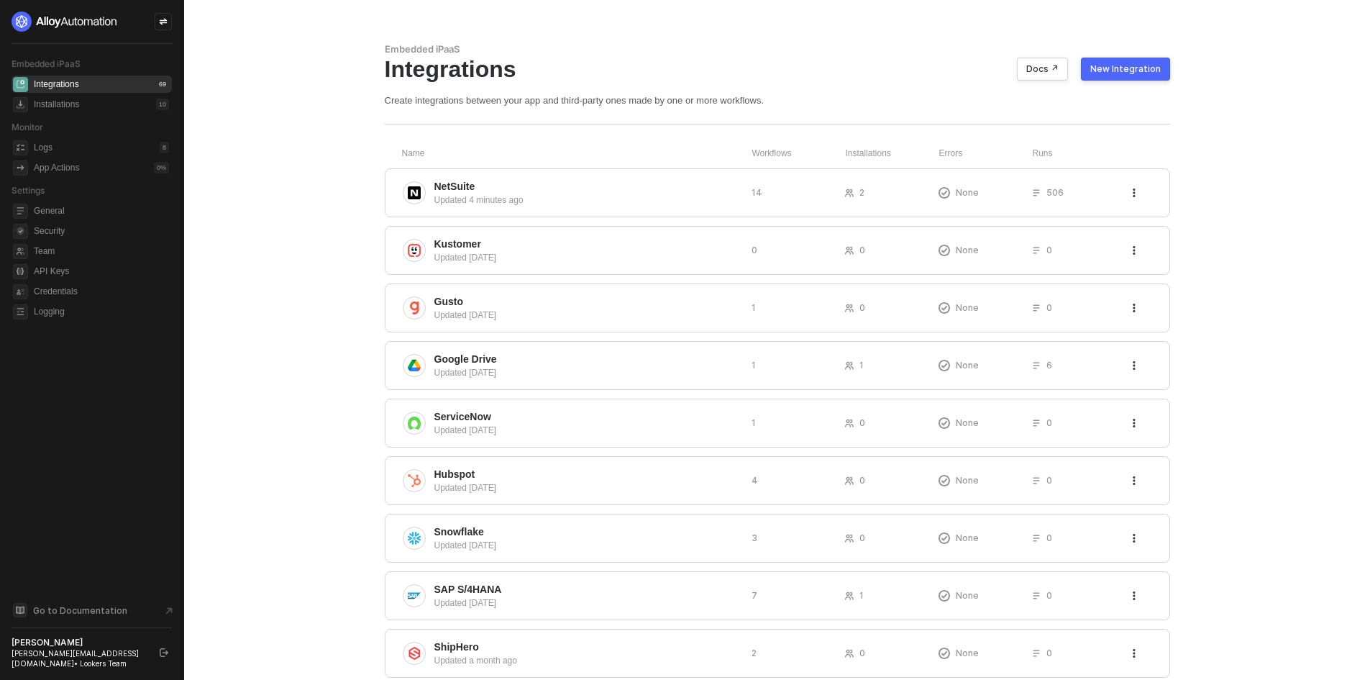
click at [1132, 72] on div "New Integration" at bounding box center [1126, 69] width 70 height 12
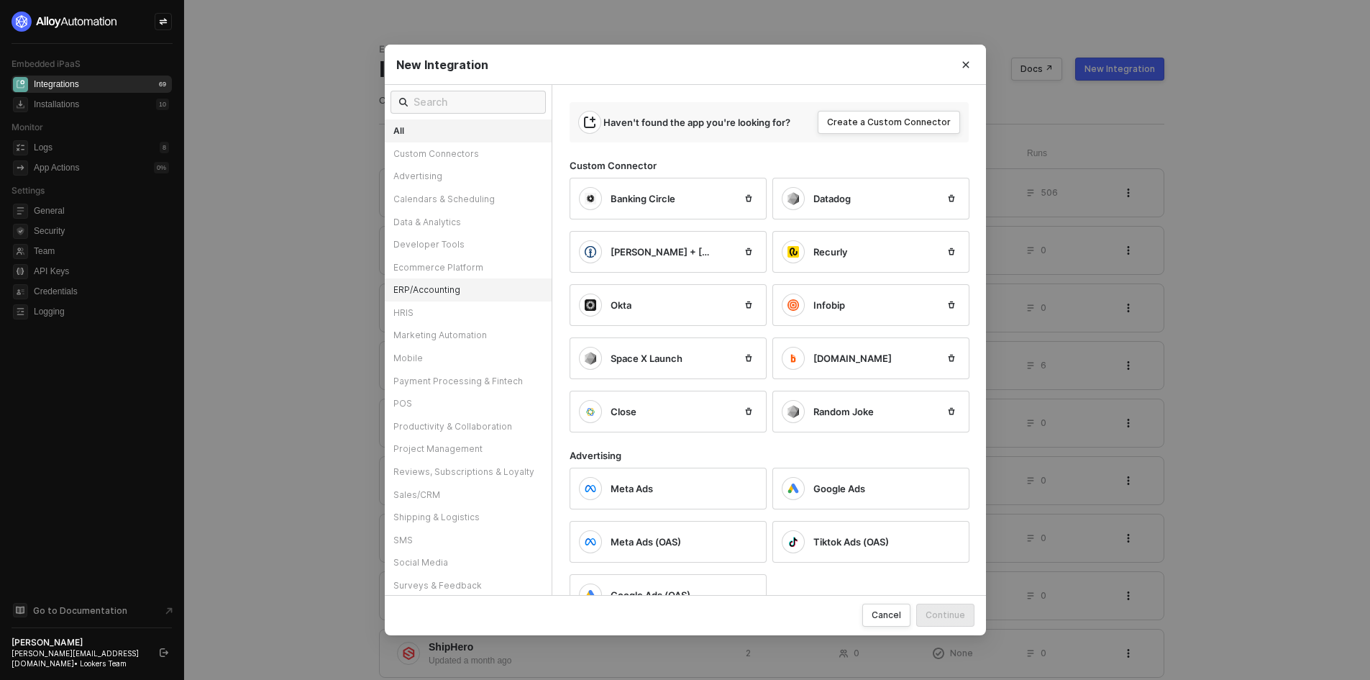
click at [483, 287] on div "ERP/Accounting" at bounding box center [468, 289] width 167 height 23
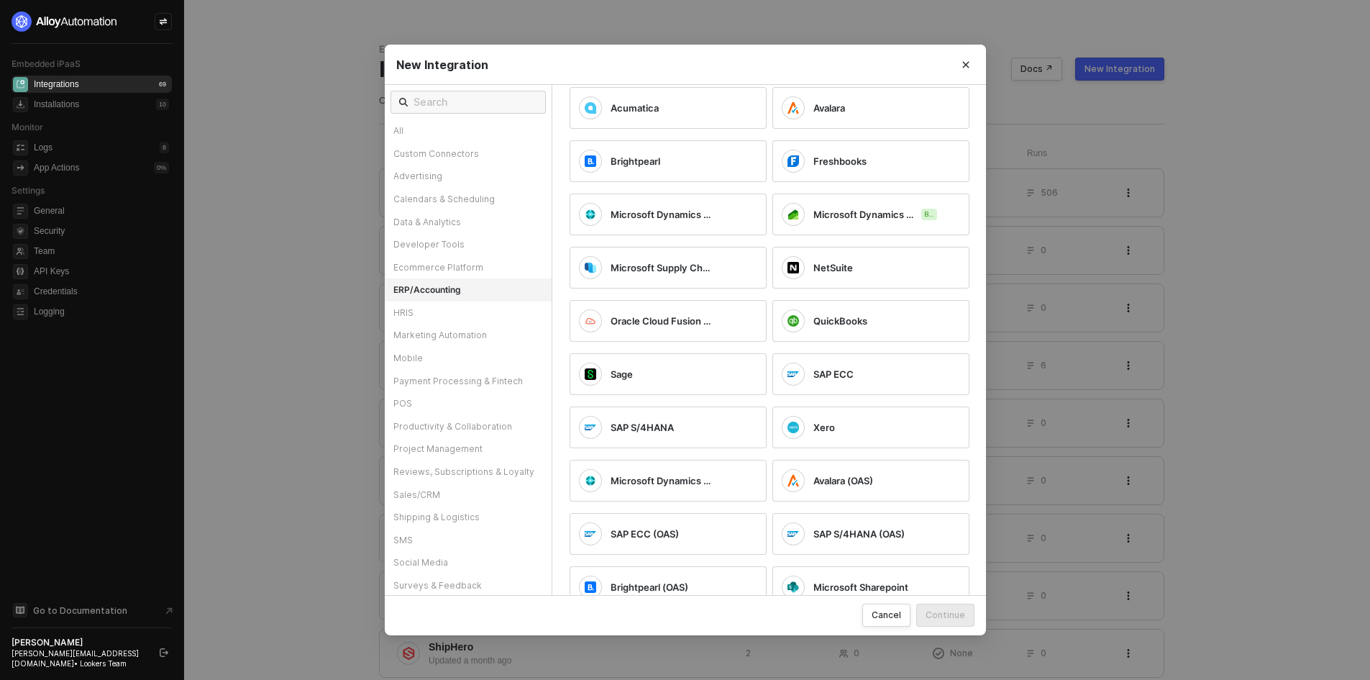
scroll to position [32, 0]
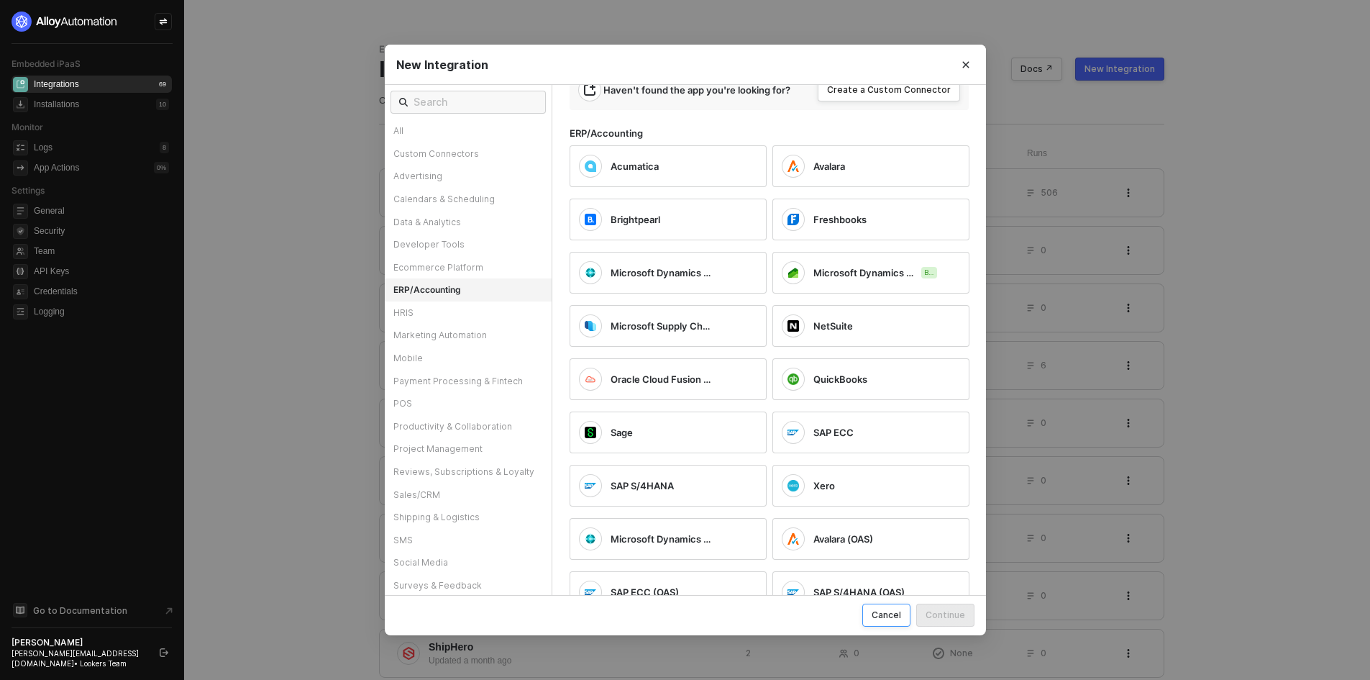
click at [893, 613] on div "Cancel" at bounding box center [886, 615] width 29 height 12
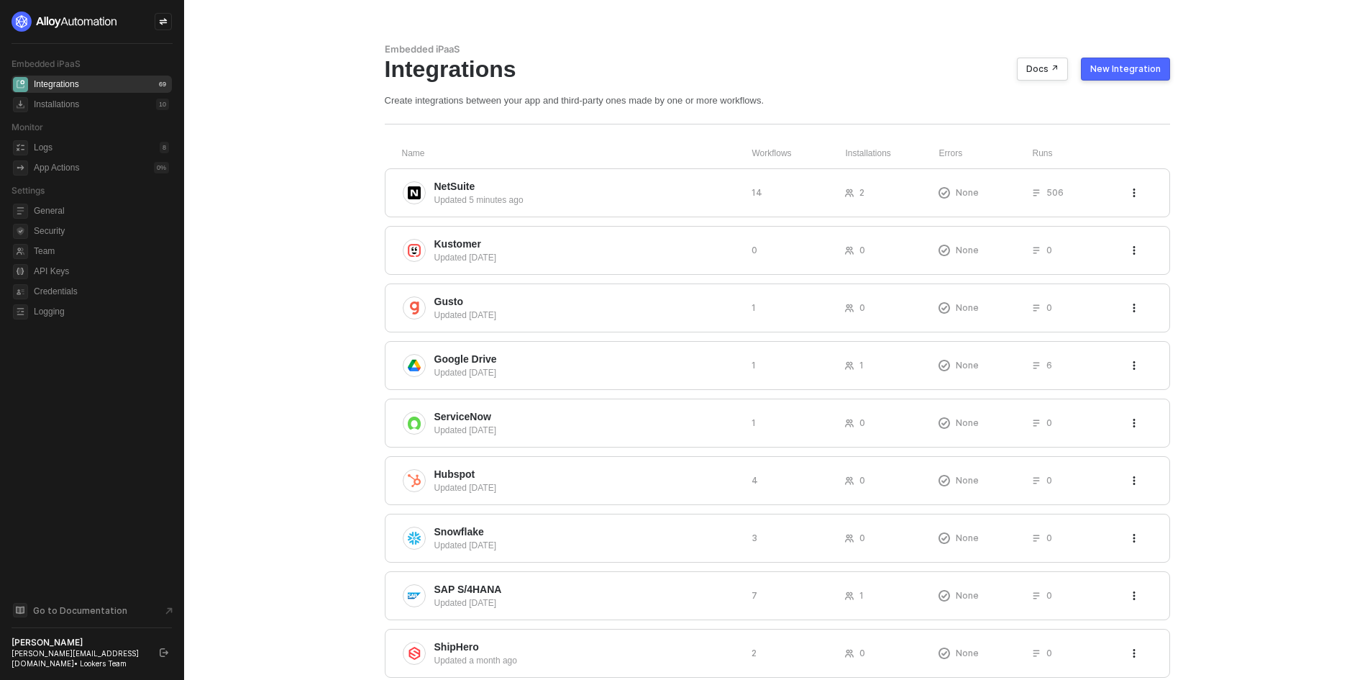
click at [1154, 63] on div "New Integration" at bounding box center [1126, 69] width 70 height 12
